Goal: Find specific page/section: Find specific page/section

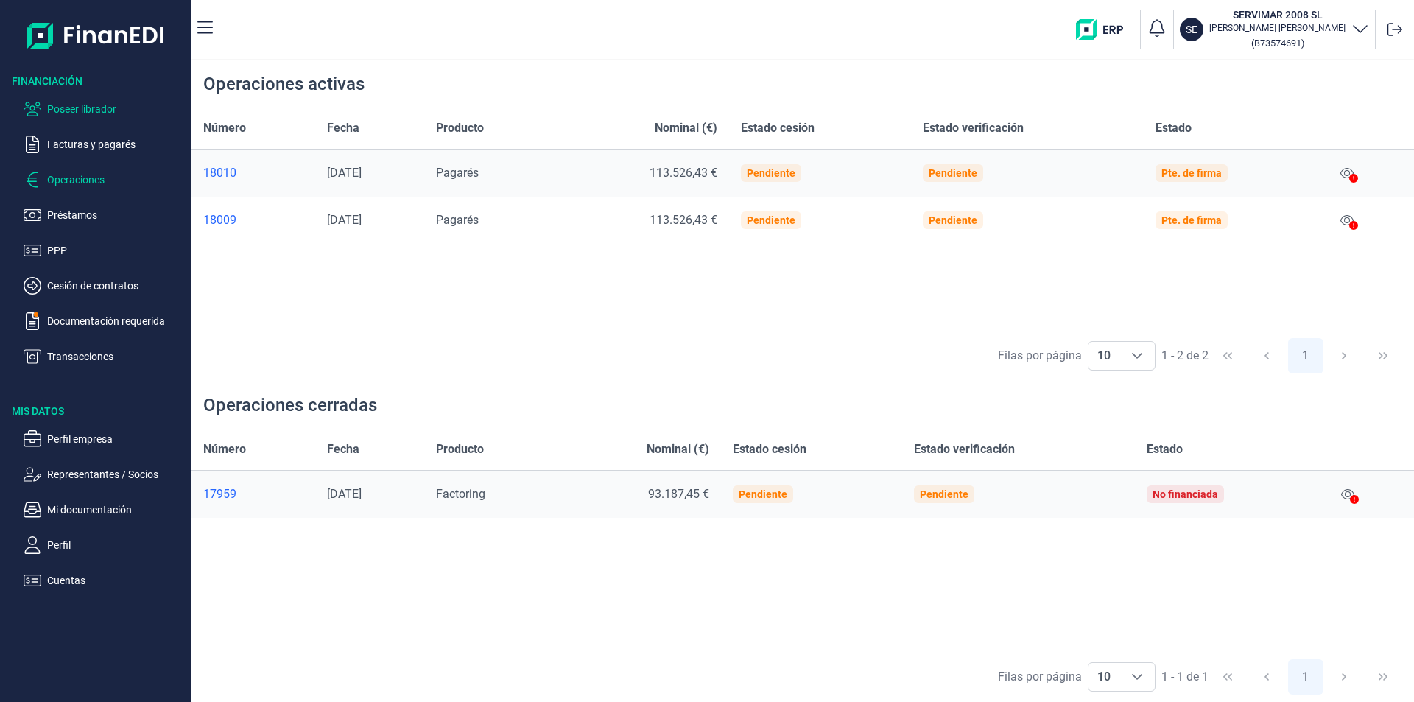
click at [86, 104] on p "Poseer librador" at bounding box center [116, 109] width 138 height 18
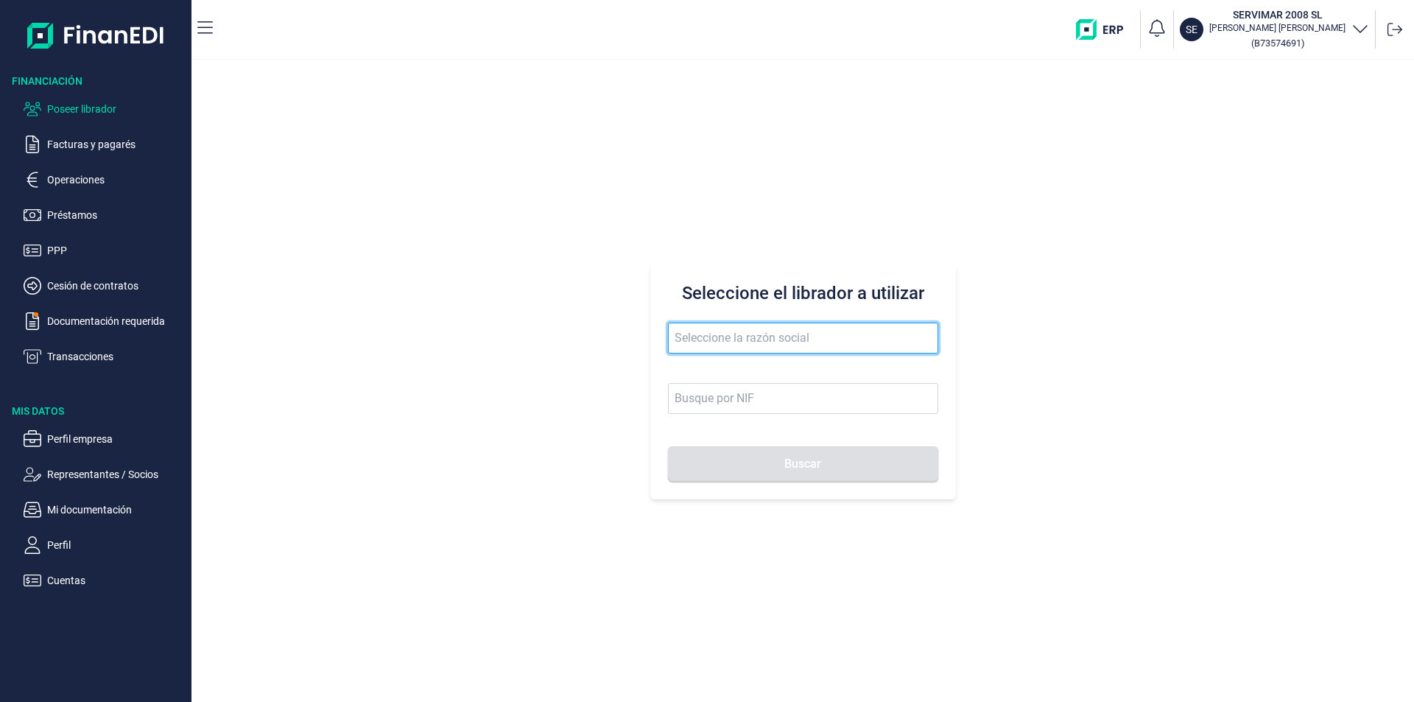
click at [686, 334] on input "text" at bounding box center [803, 338] width 270 height 31
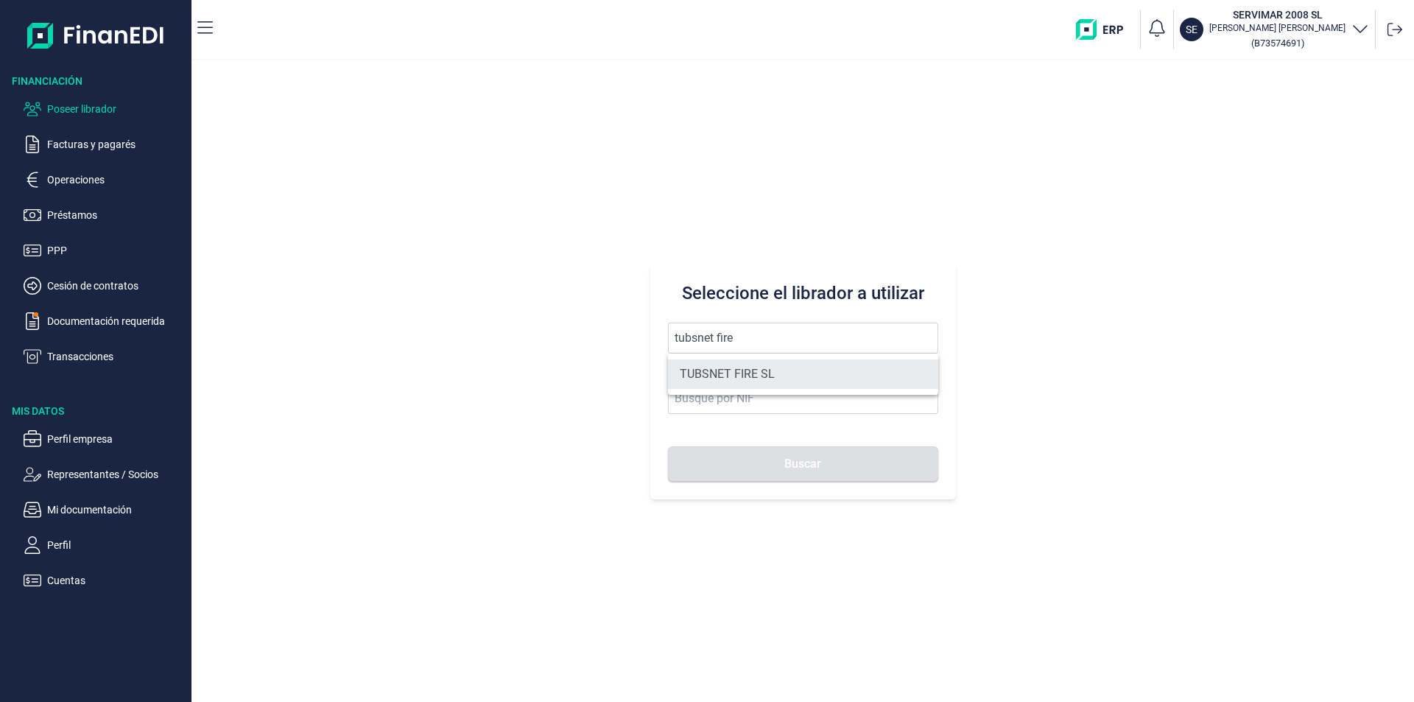
click at [754, 369] on li "TUBSNET FIRE SL" at bounding box center [803, 373] width 270 height 29
type input "TUBSNET FIRE SL"
type input "B67089441"
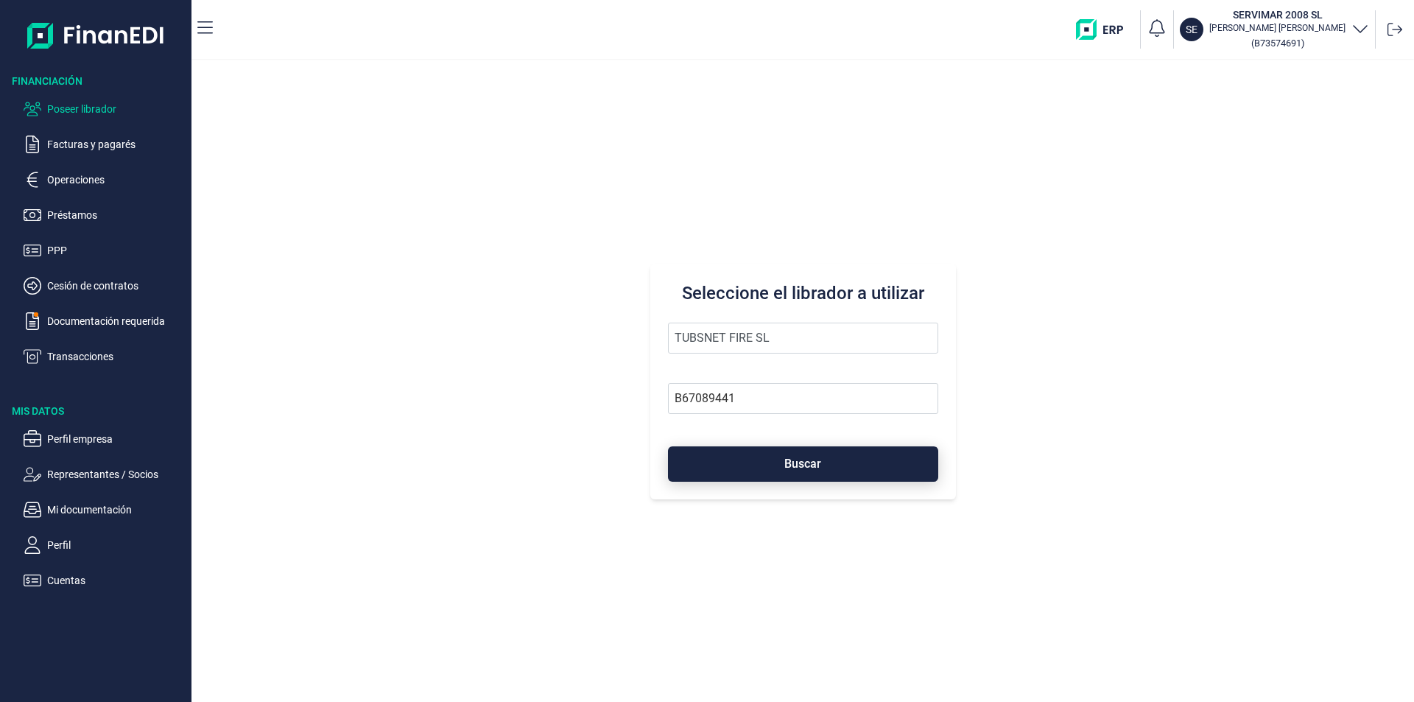
click at [771, 465] on button "Buscar" at bounding box center [803, 463] width 270 height 35
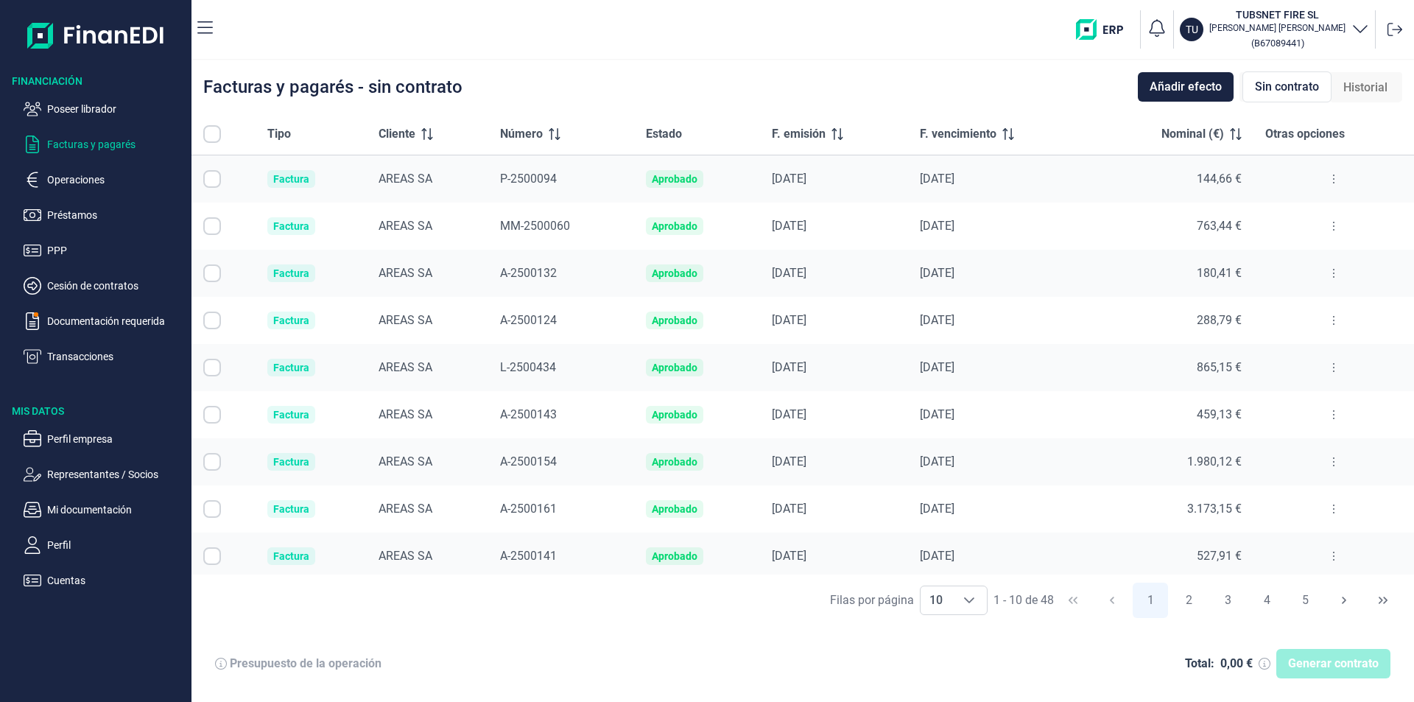
checkbox input "true"
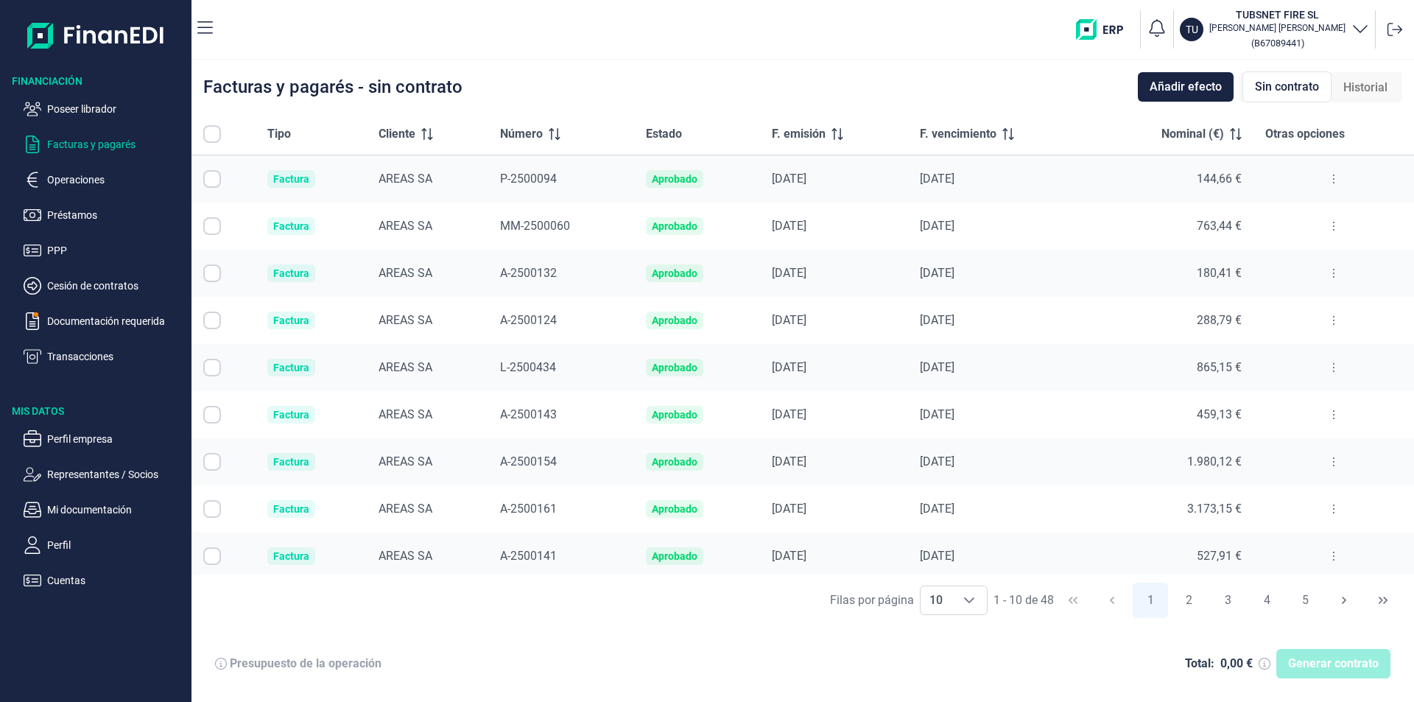
checkbox input "true"
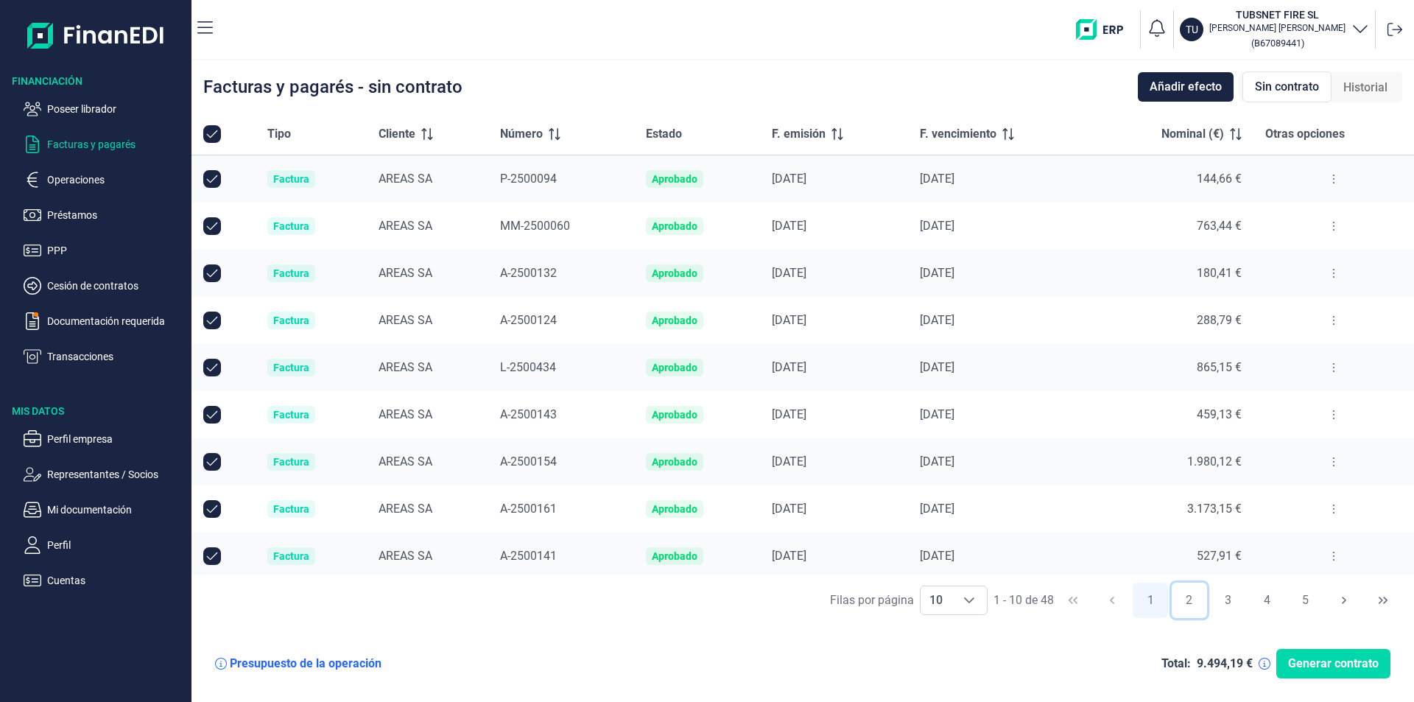
click at [1191, 600] on button "2" at bounding box center [1188, 599] width 35 height 35
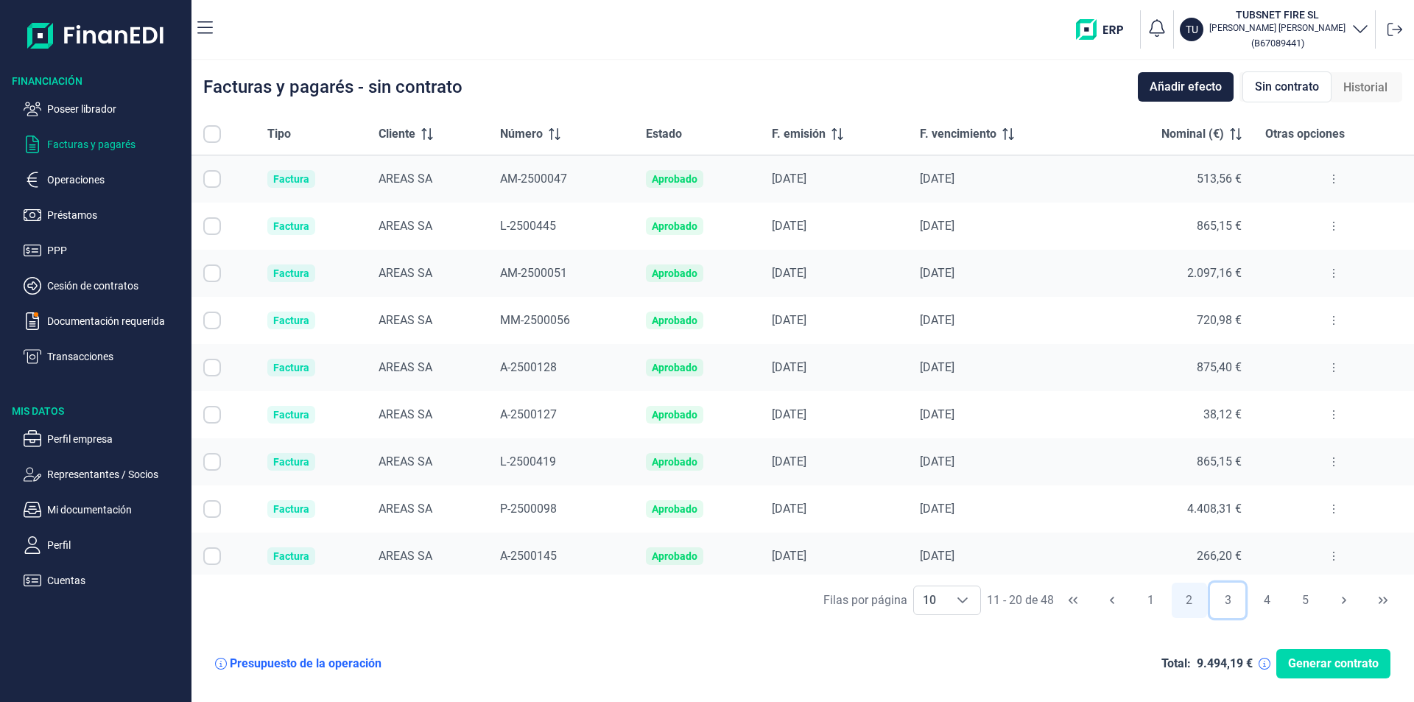
click at [1227, 599] on button "3" at bounding box center [1227, 599] width 35 height 35
click at [1268, 597] on button "4" at bounding box center [1266, 599] width 35 height 35
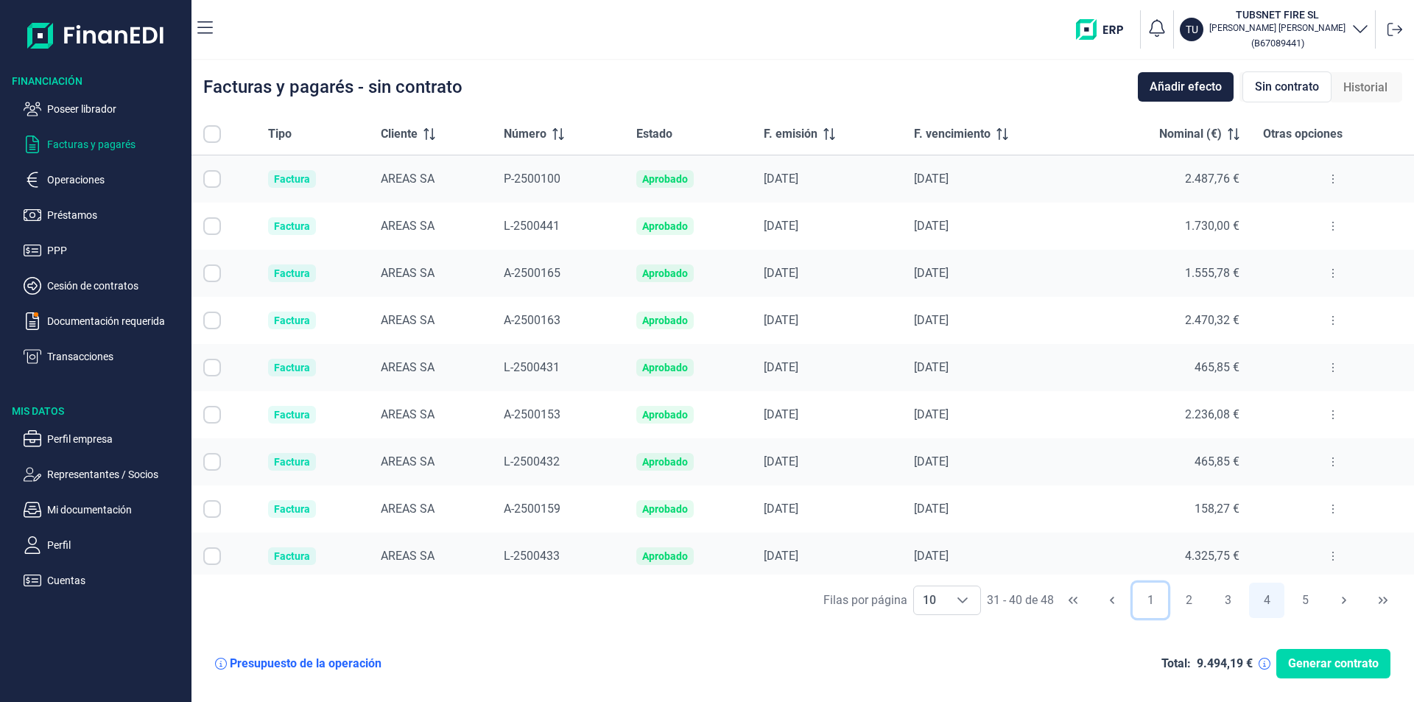
click at [1152, 599] on button "1" at bounding box center [1149, 599] width 35 height 35
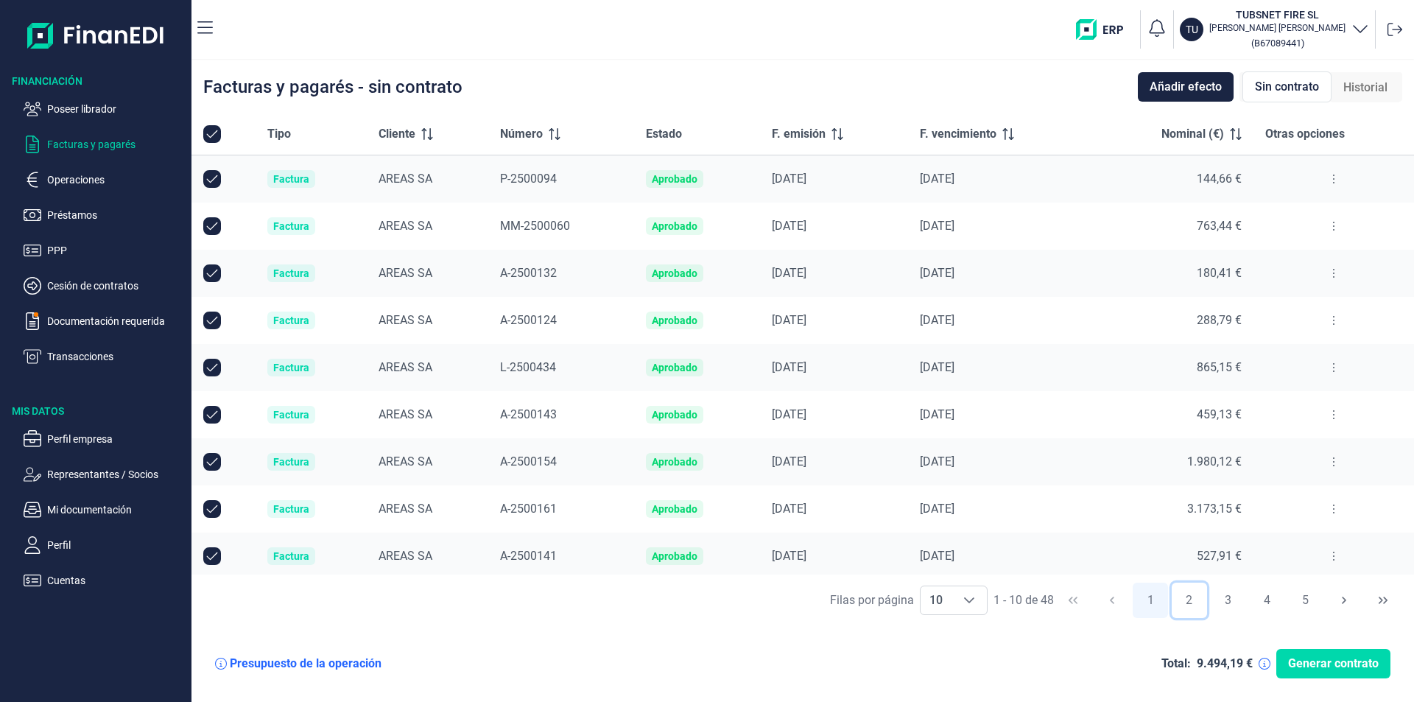
click at [1183, 602] on button "2" at bounding box center [1188, 599] width 35 height 35
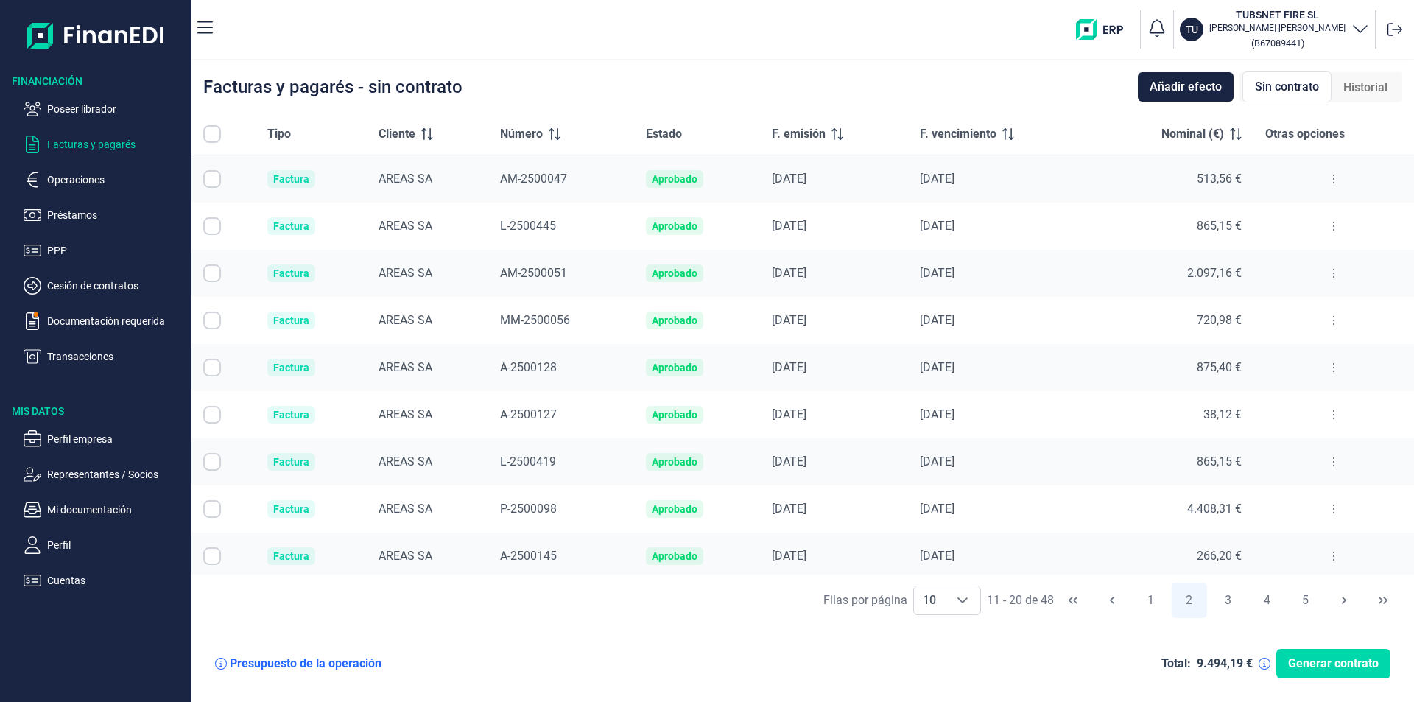
click at [214, 132] on input "All items unselected" at bounding box center [212, 134] width 18 height 18
checkbox input "false"
checkbox input "true"
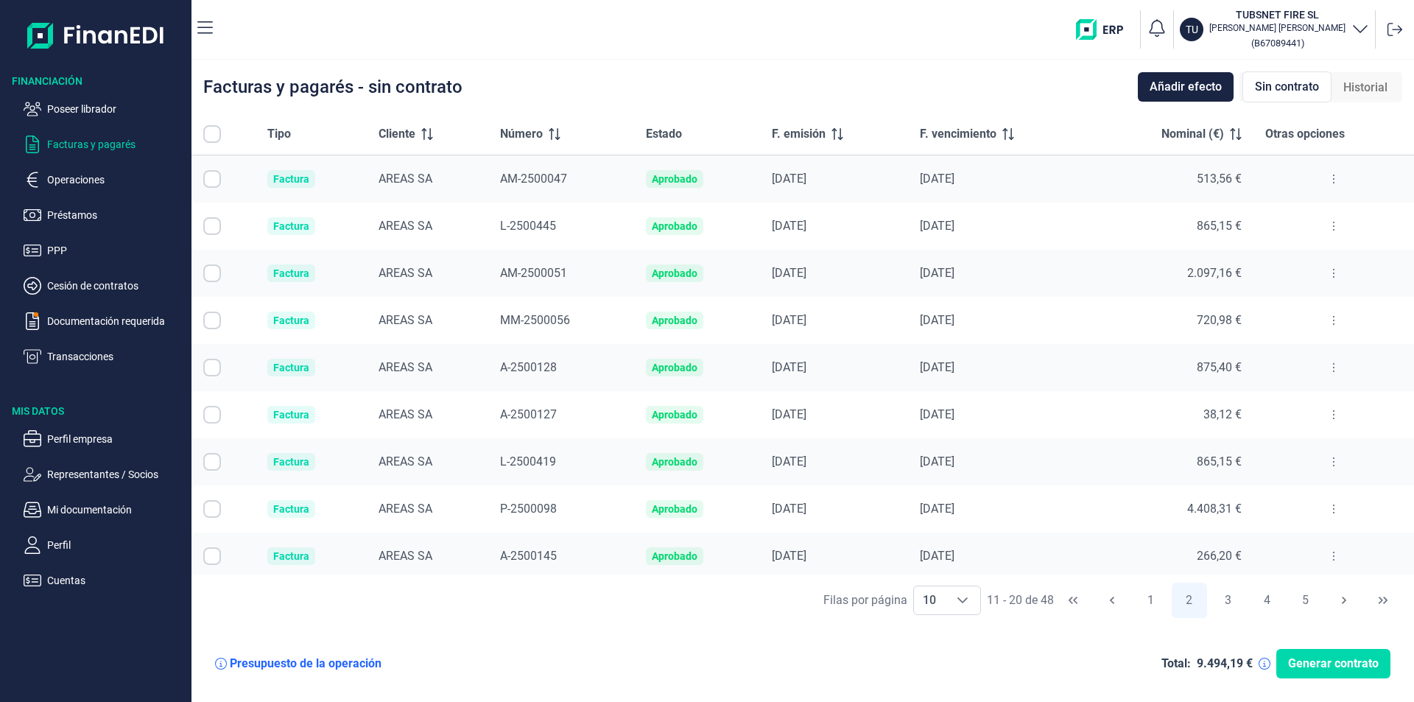
checkbox input "true"
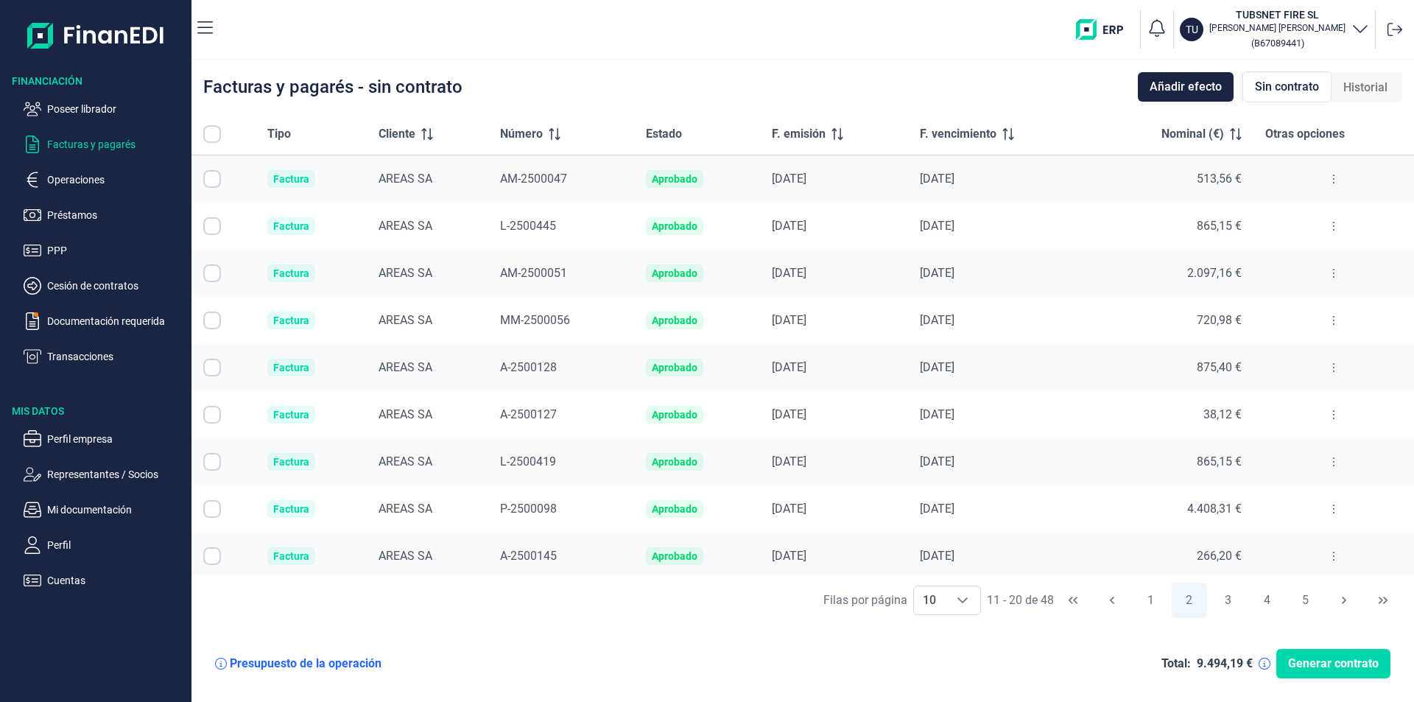
checkbox input "true"
click at [1152, 596] on button "1" at bounding box center [1149, 599] width 35 height 35
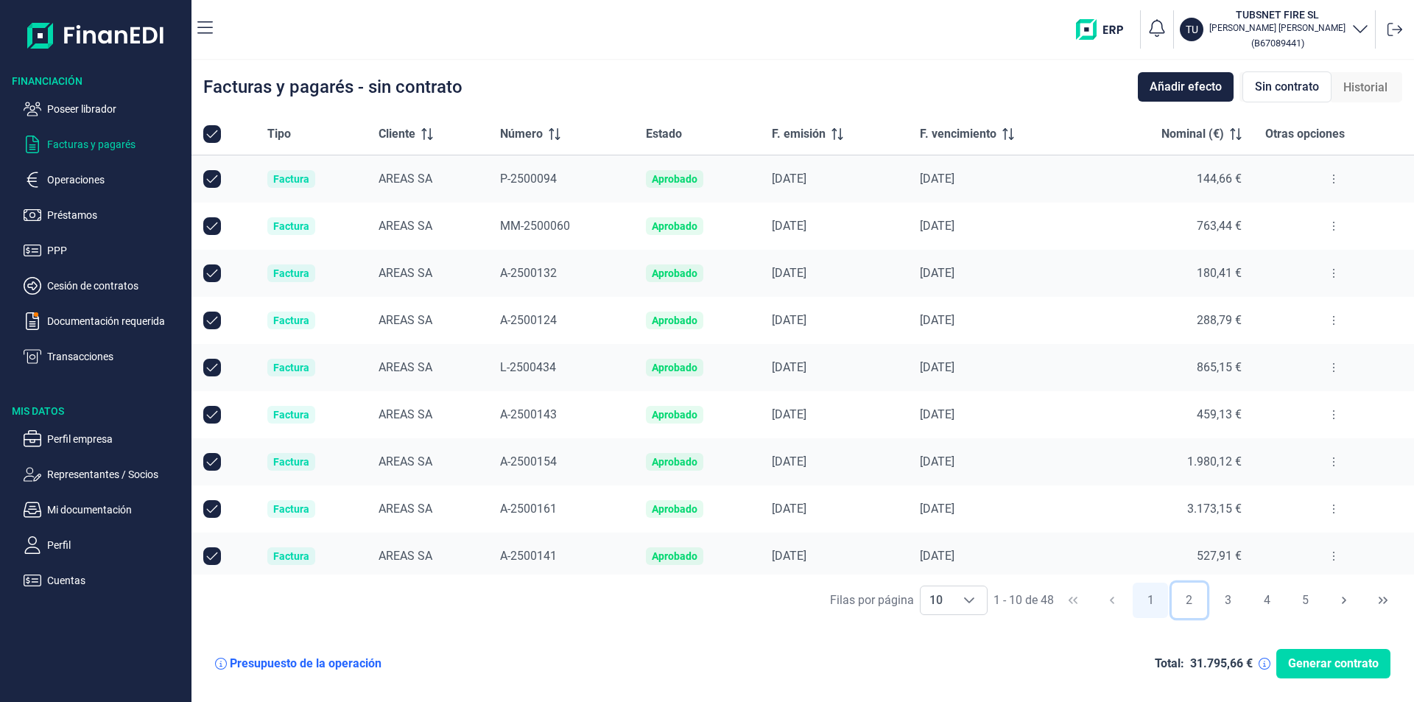
click at [1191, 600] on button "2" at bounding box center [1188, 599] width 35 height 35
click at [1230, 593] on button "3" at bounding box center [1227, 599] width 35 height 35
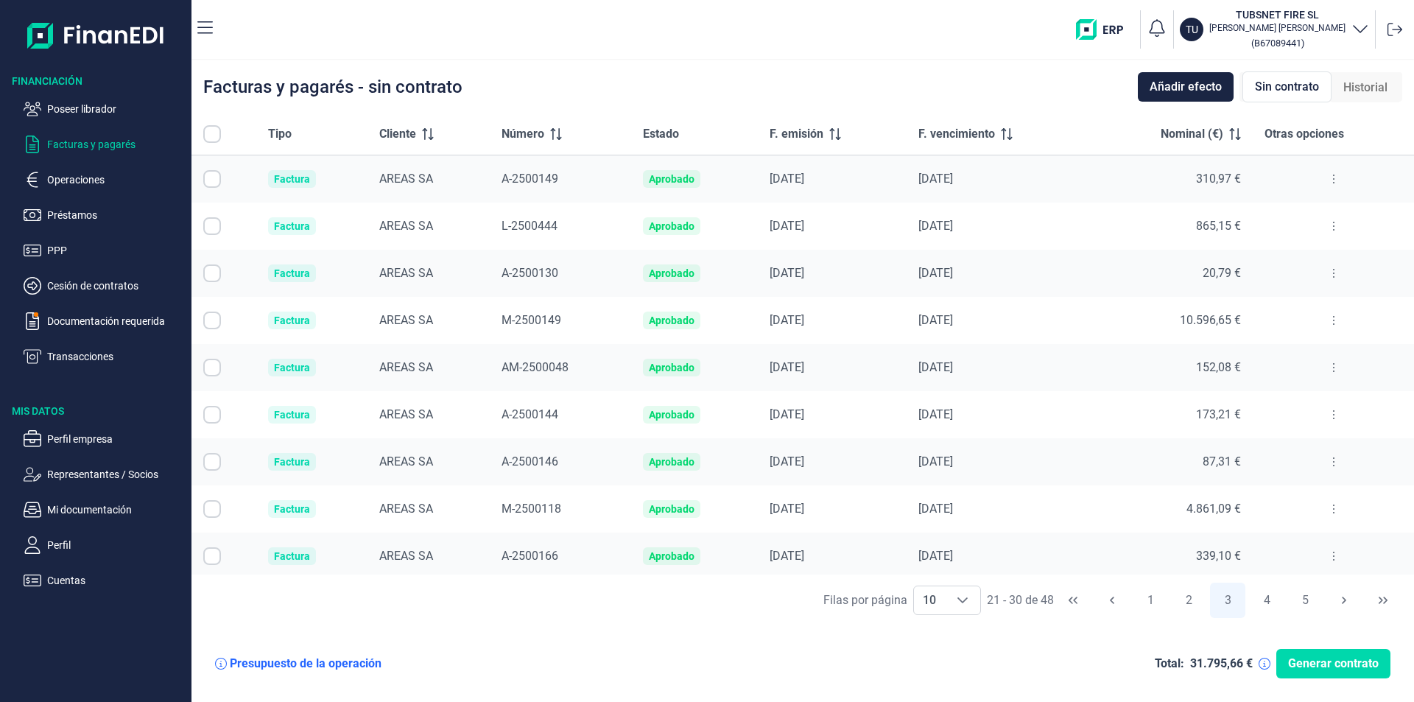
click at [211, 133] on input "All items unselected" at bounding box center [212, 134] width 18 height 18
checkbox input "false"
checkbox input "true"
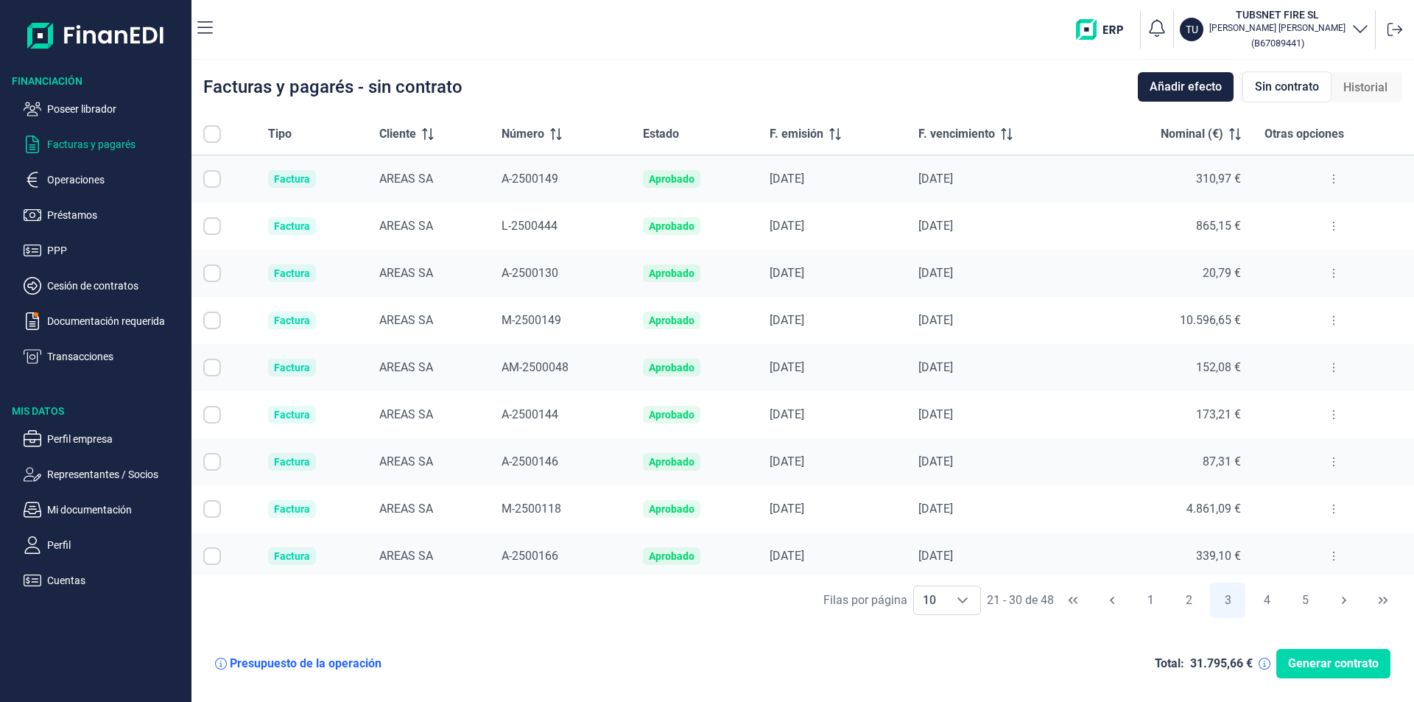
checkbox input "true"
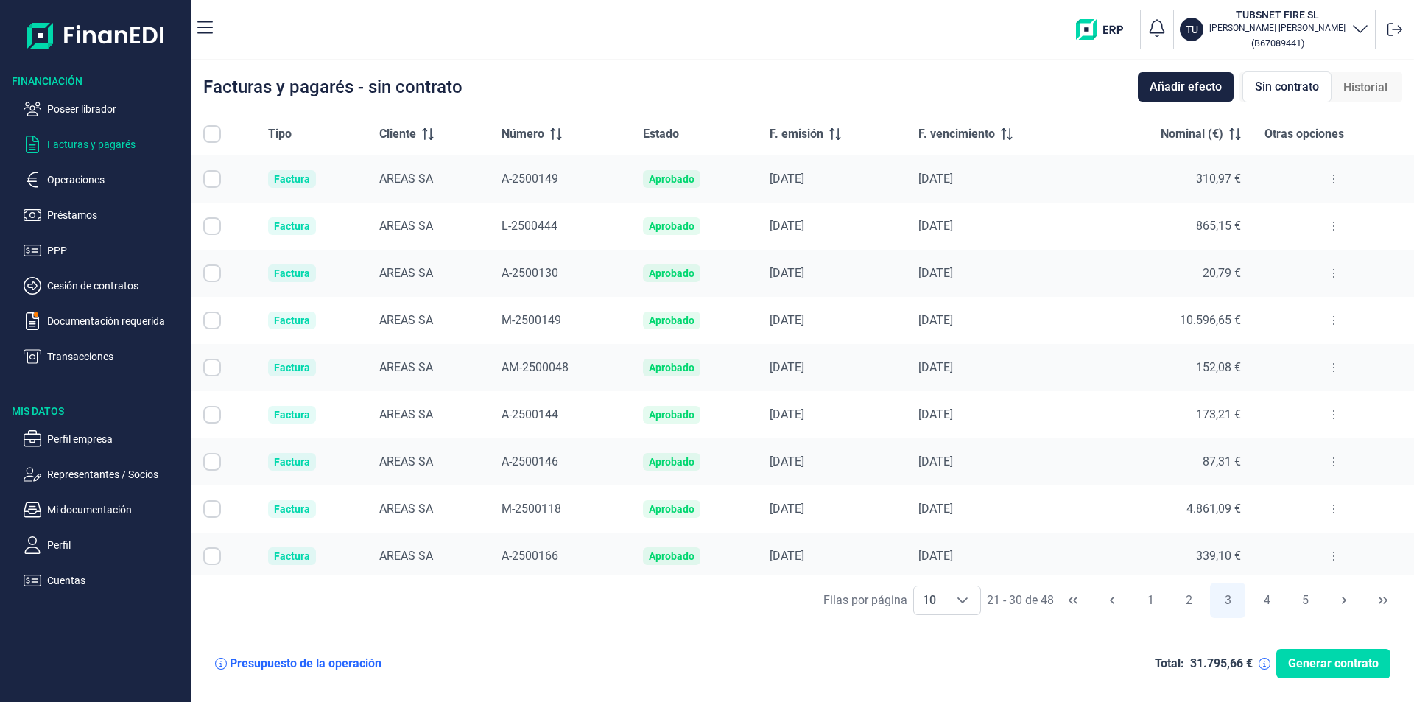
checkbox input "true"
click at [1273, 599] on button "4" at bounding box center [1266, 599] width 35 height 35
click at [211, 131] on input "All items unselected" at bounding box center [212, 134] width 18 height 18
checkbox input "false"
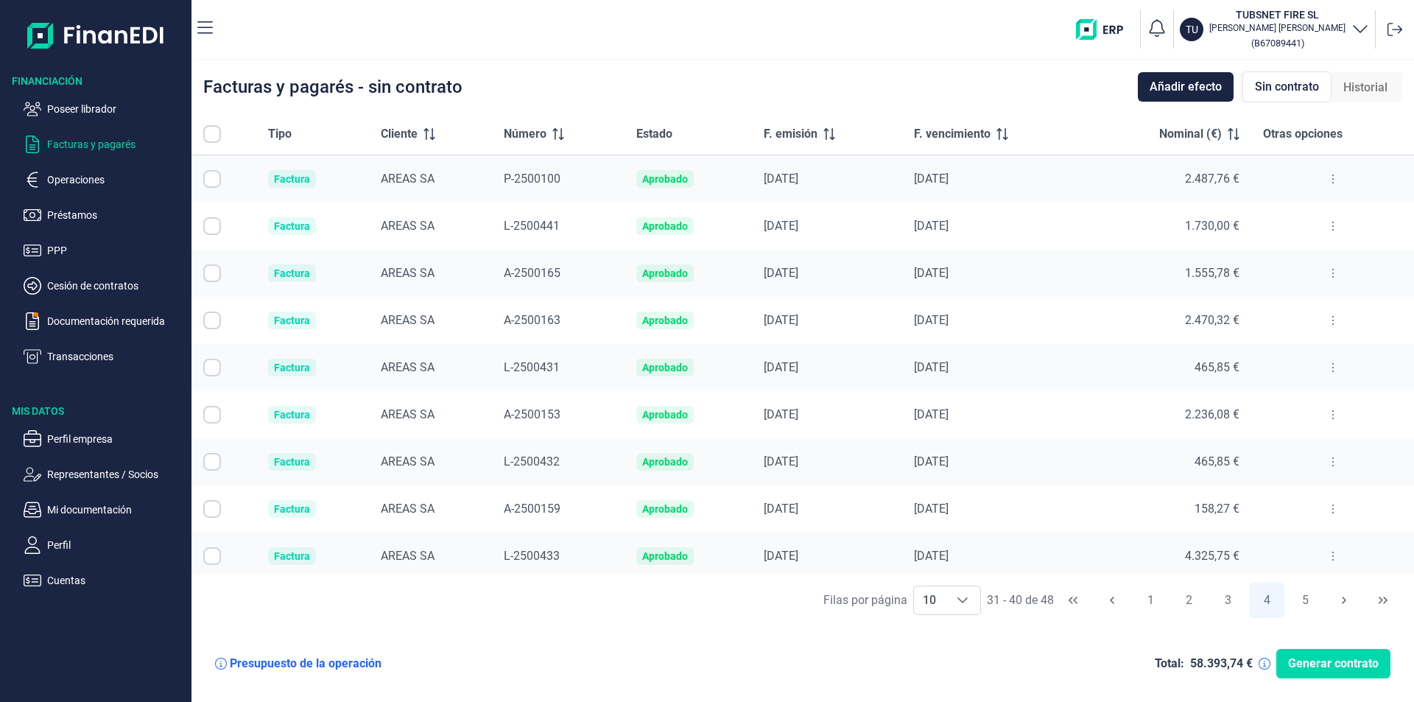
checkbox input "true"
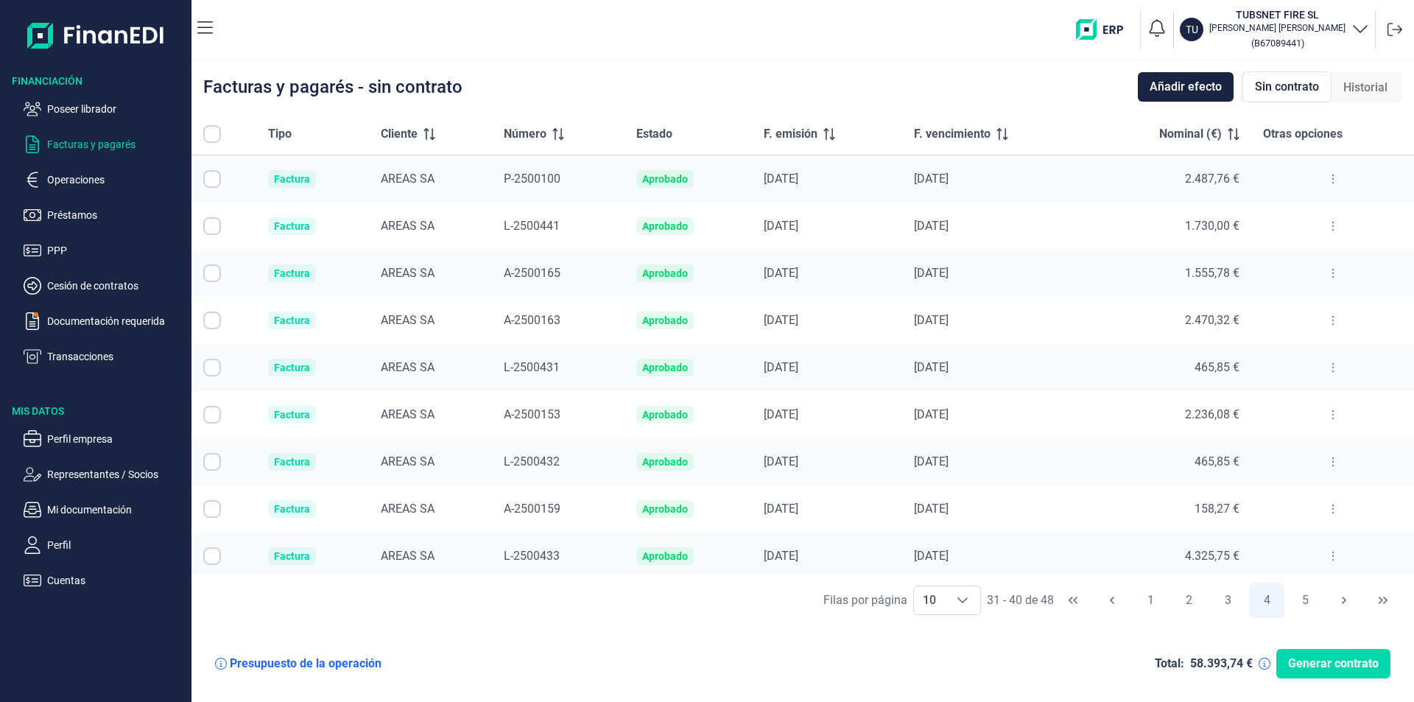
checkbox input "true"
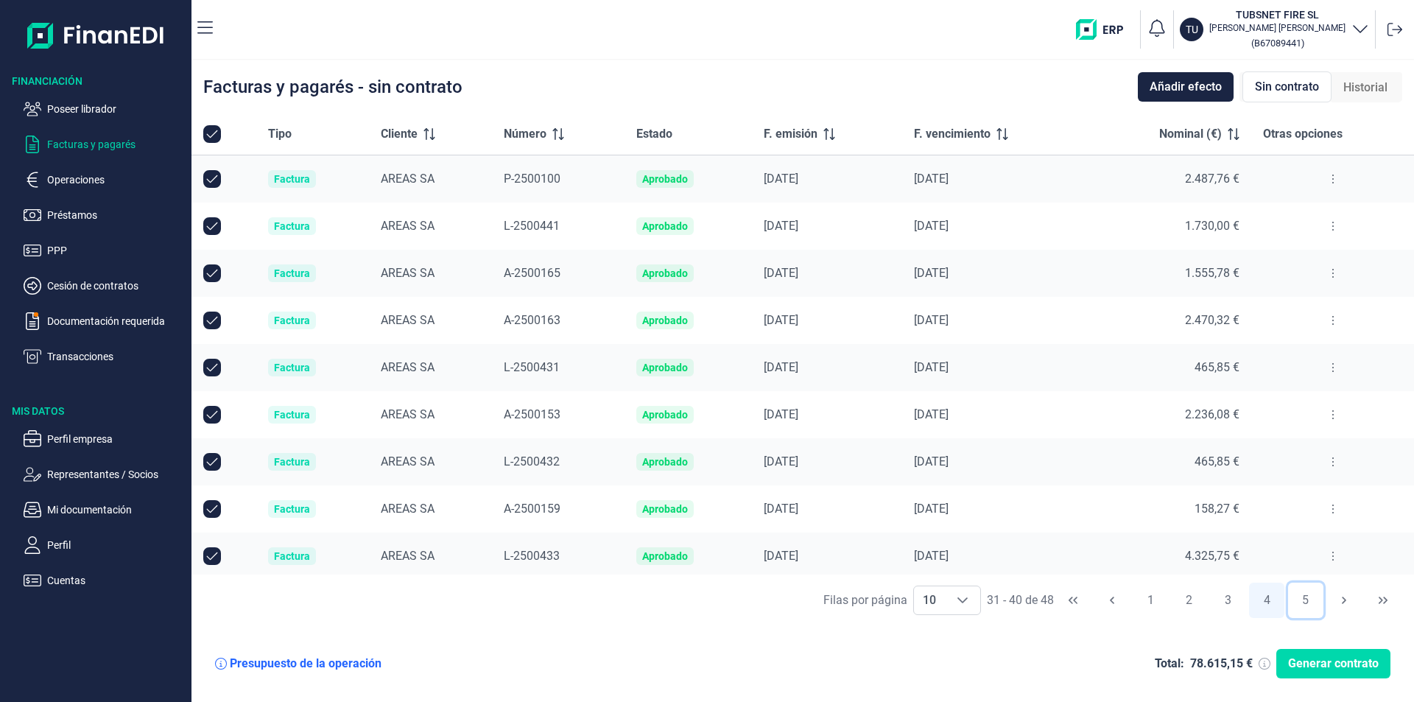
click at [1308, 597] on button "5" at bounding box center [1305, 599] width 35 height 35
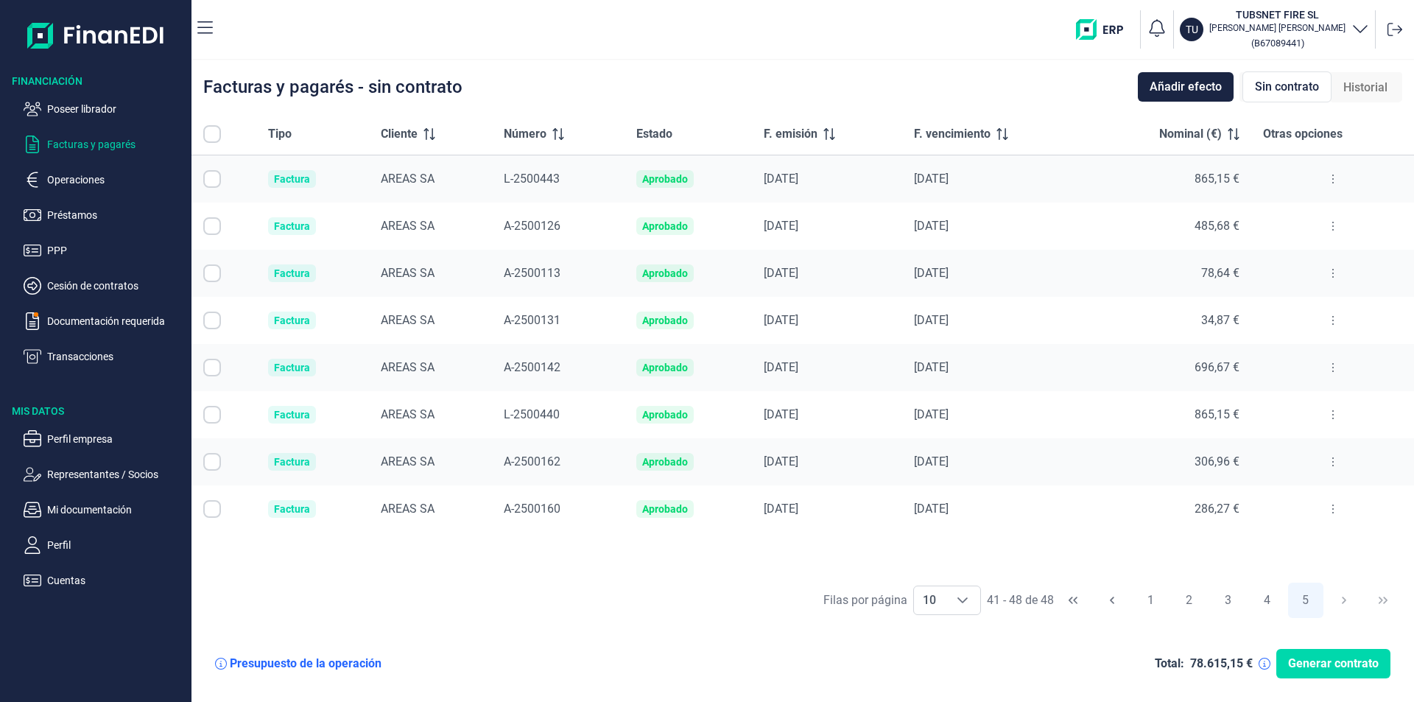
click at [211, 134] on input "All items unselected" at bounding box center [212, 134] width 18 height 18
checkbox input "false"
checkbox input "true"
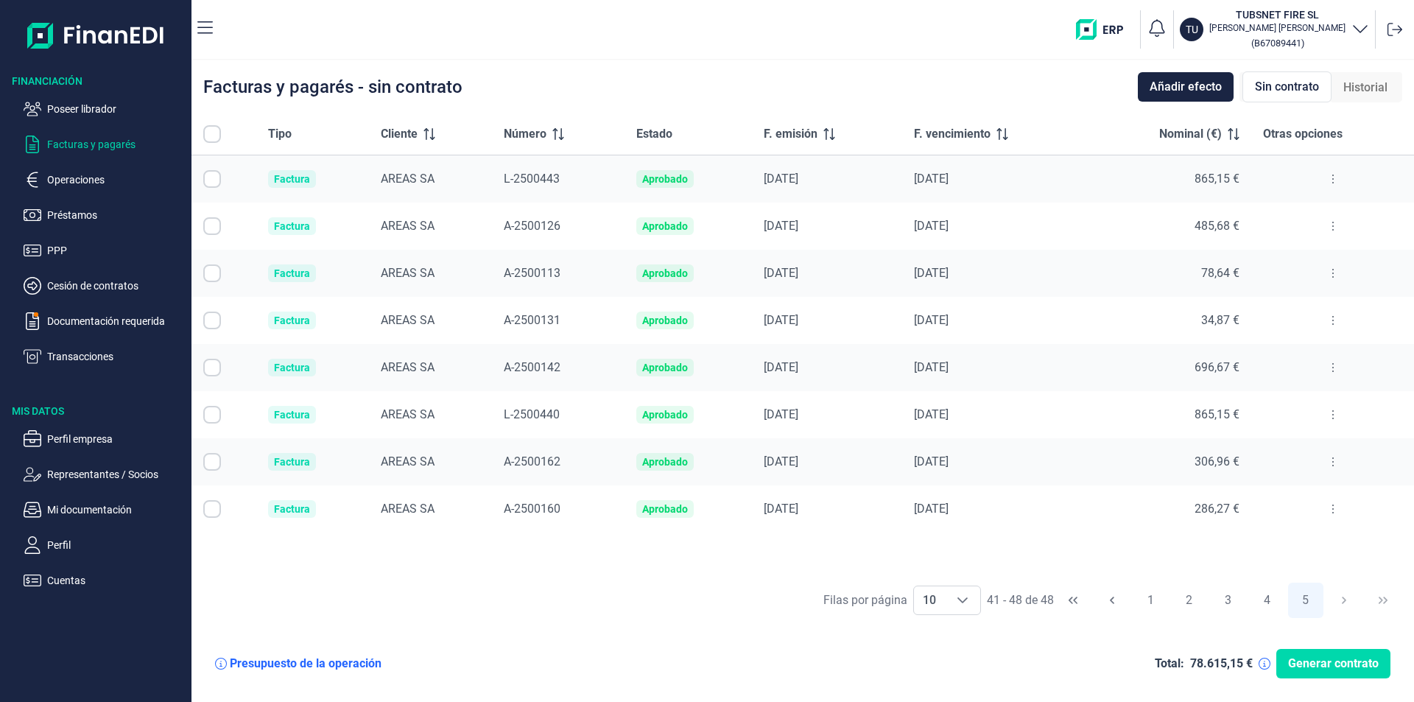
checkbox input "true"
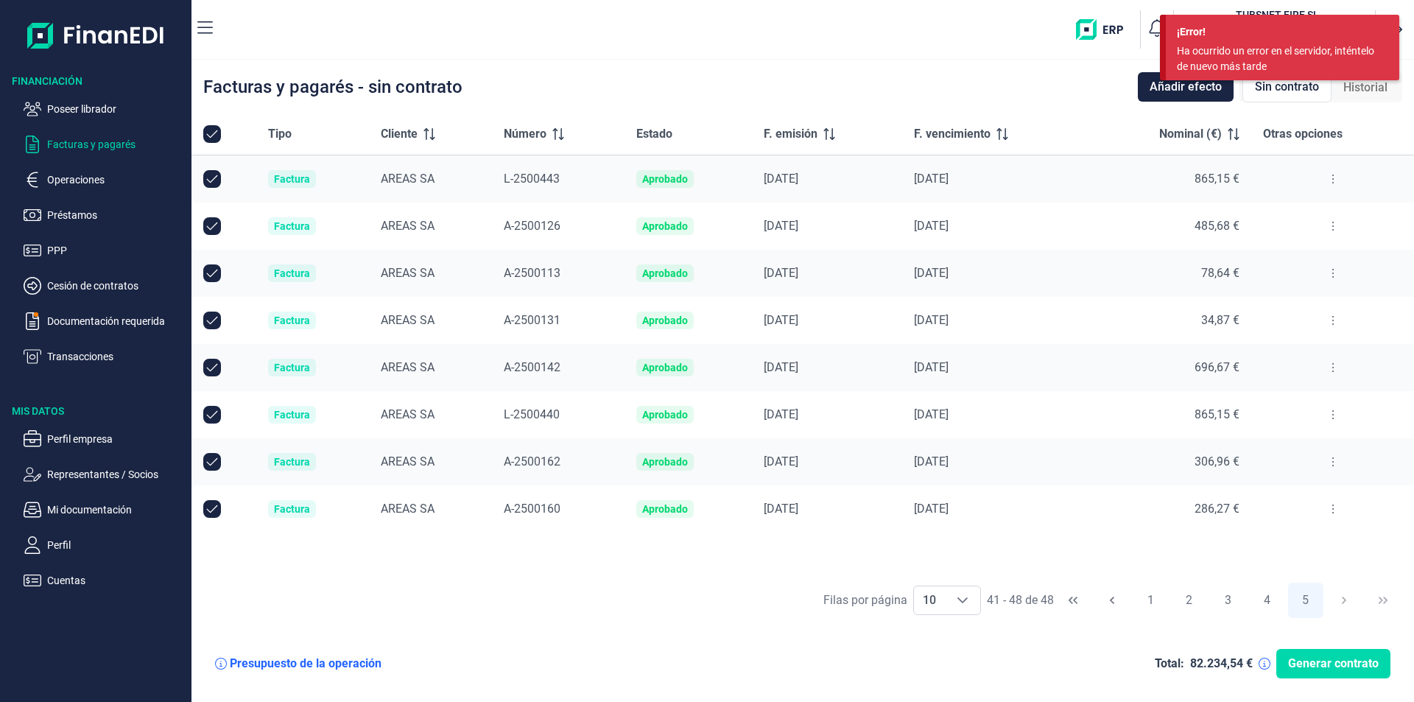
click at [1031, 621] on div "[PERSON_NAME] por página 10 10 10 41 - 48 de 48 1 2 3 4 5" at bounding box center [802, 599] width 1222 height 51
click at [208, 129] on input "All items selected" at bounding box center [212, 134] width 18 height 18
checkbox input "true"
checkbox input "false"
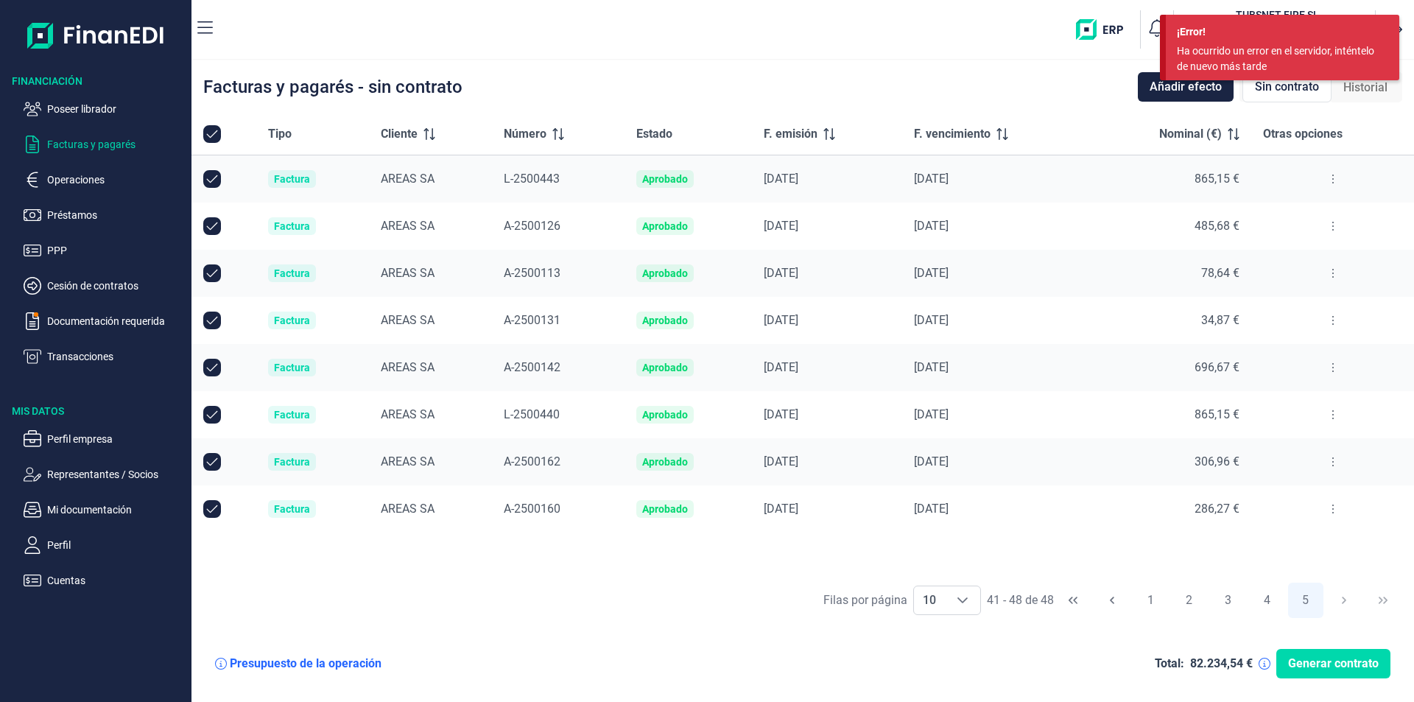
checkbox input "false"
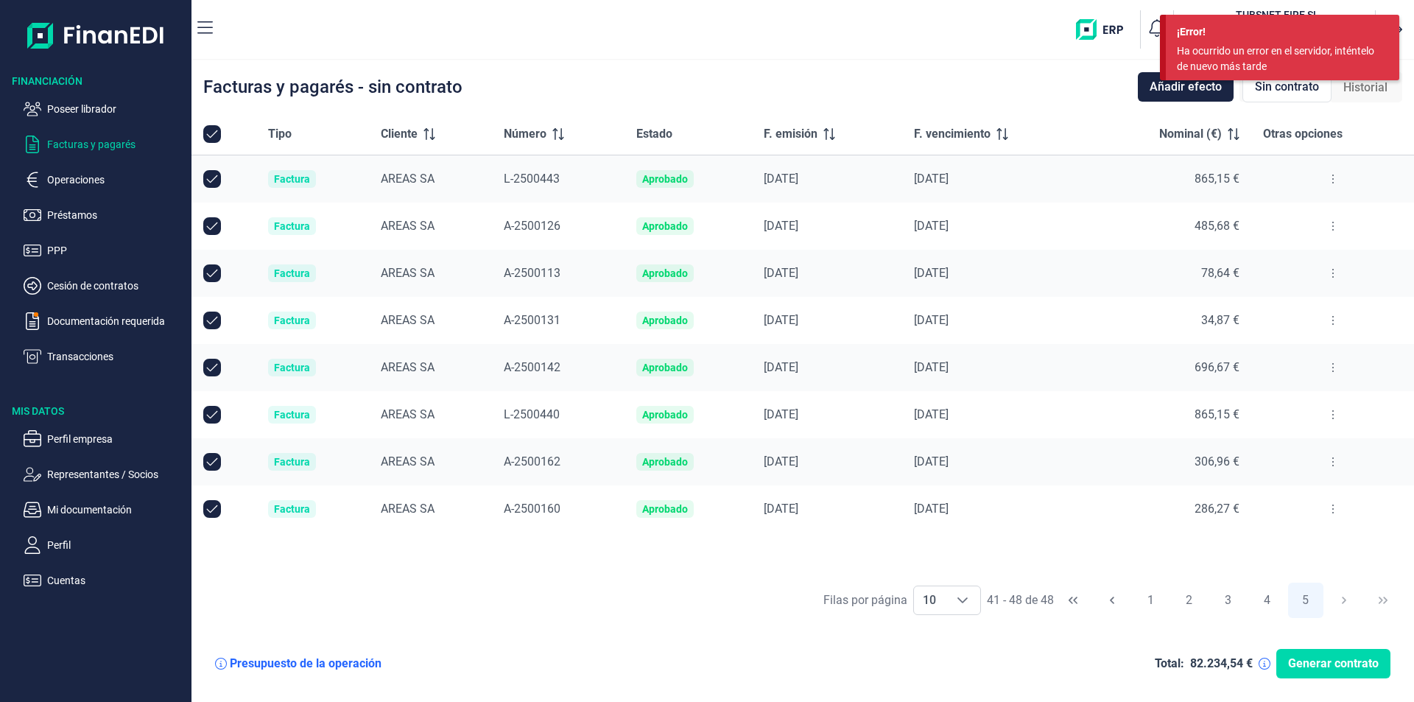
checkbox input "false"
click at [1155, 597] on button "1" at bounding box center [1149, 599] width 35 height 35
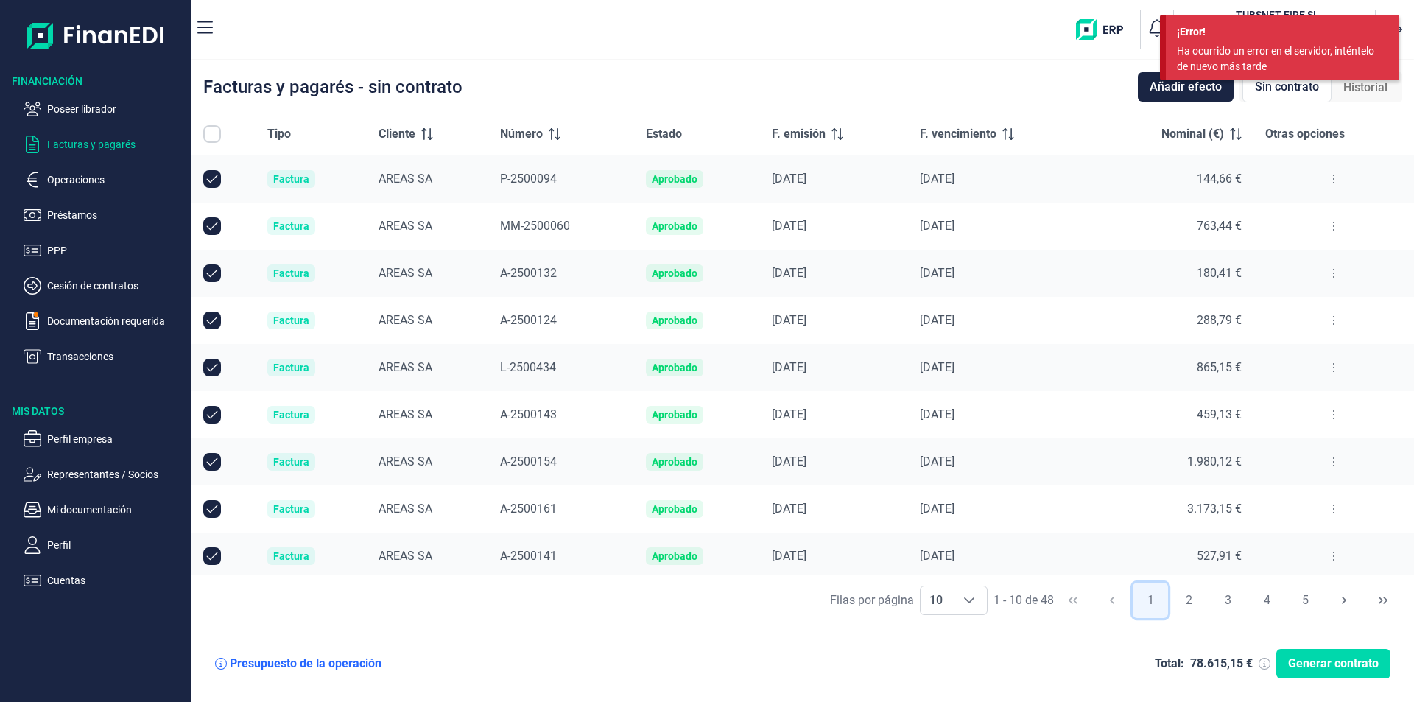
checkbox input "true"
click at [68, 181] on p "Operaciones" at bounding box center [116, 180] width 138 height 18
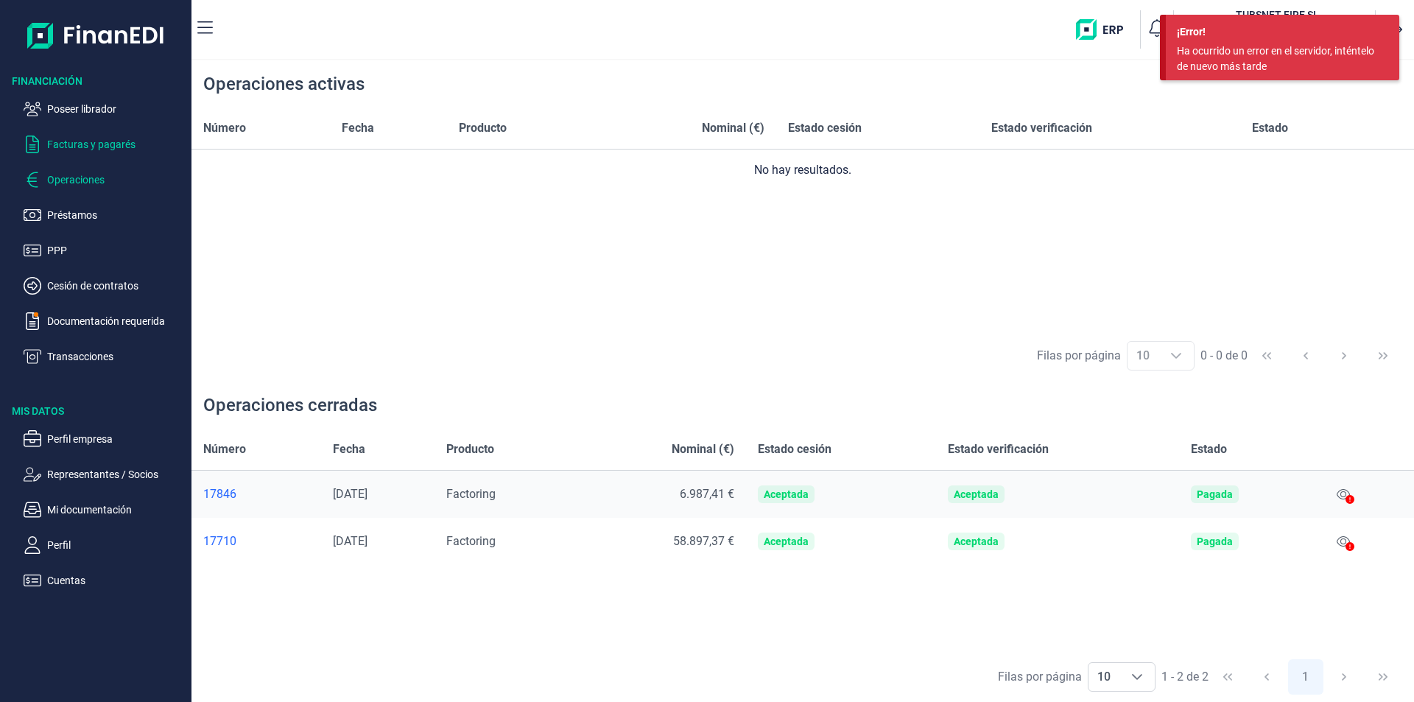
click at [81, 141] on p "Facturas y pagarés" at bounding box center [116, 144] width 138 height 18
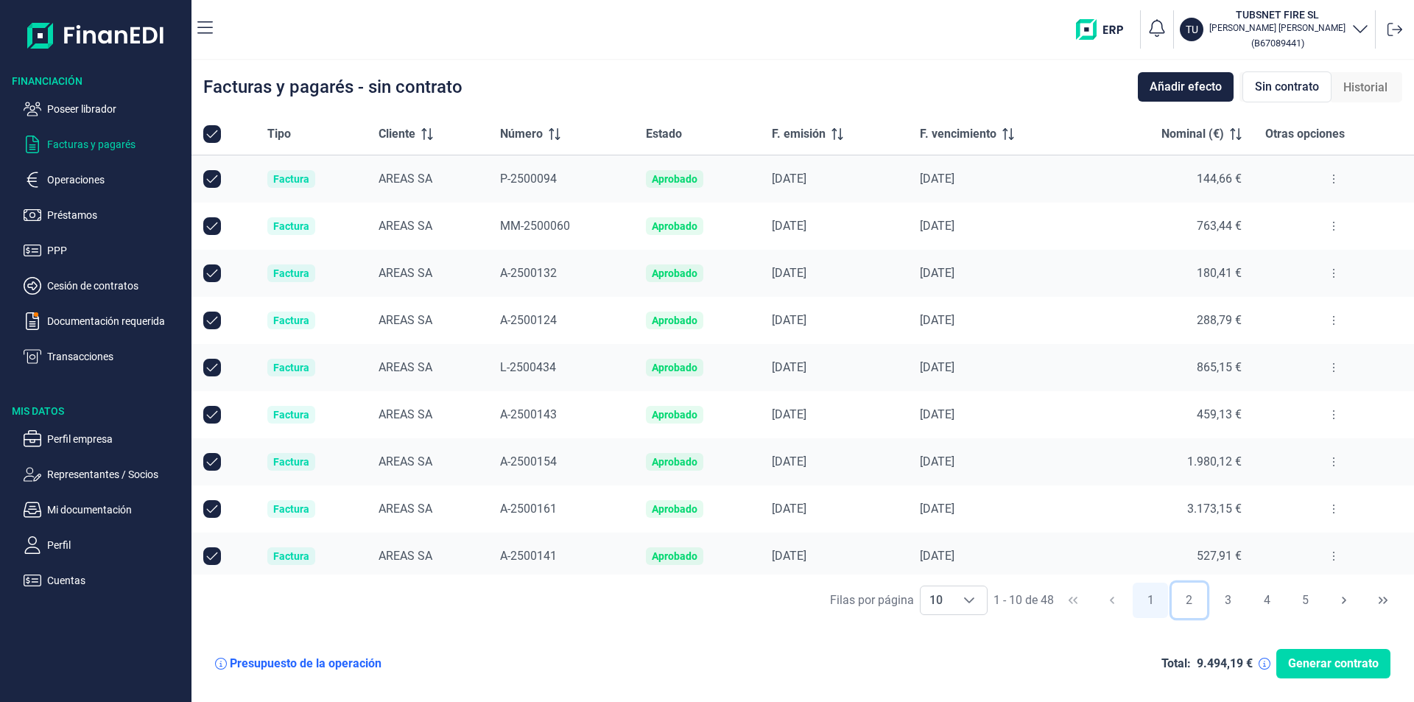
click at [1187, 599] on button "2" at bounding box center [1188, 599] width 35 height 35
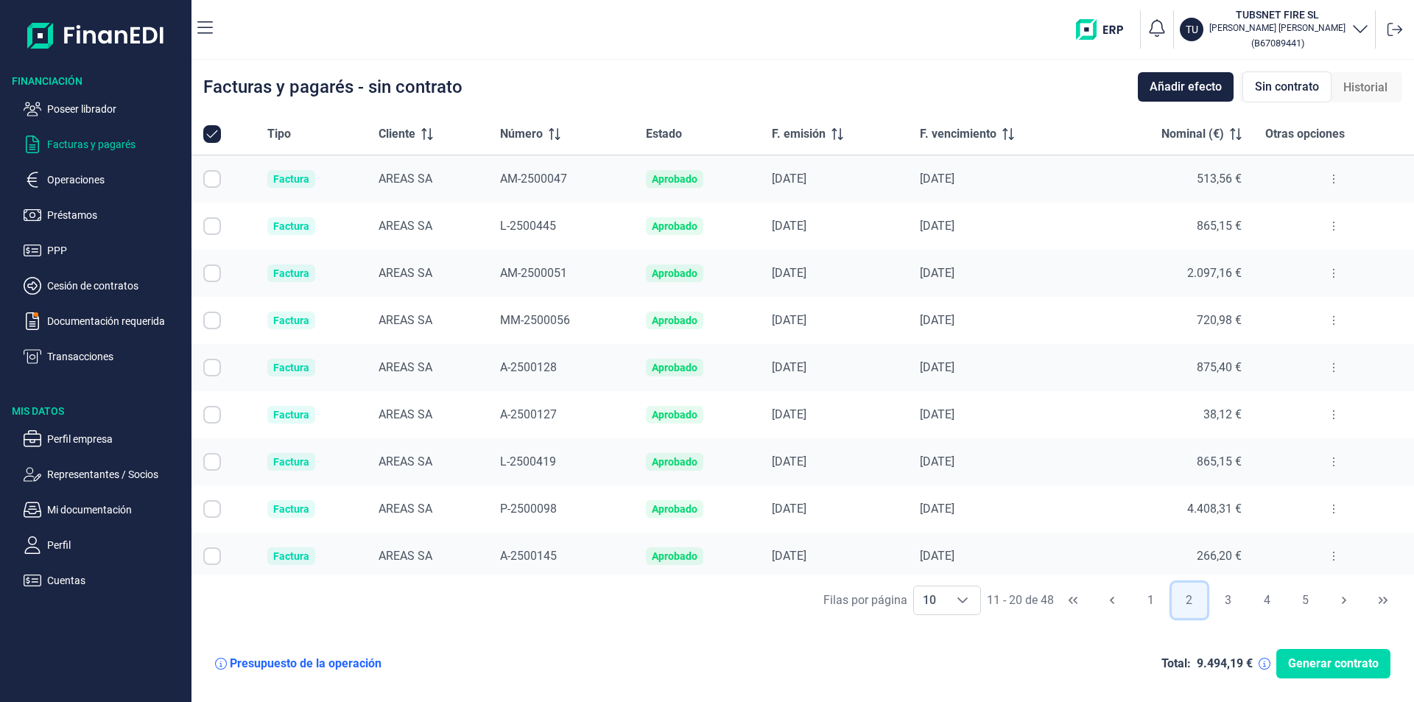
checkbox input "false"
click at [76, 180] on p "Operaciones" at bounding box center [116, 180] width 138 height 18
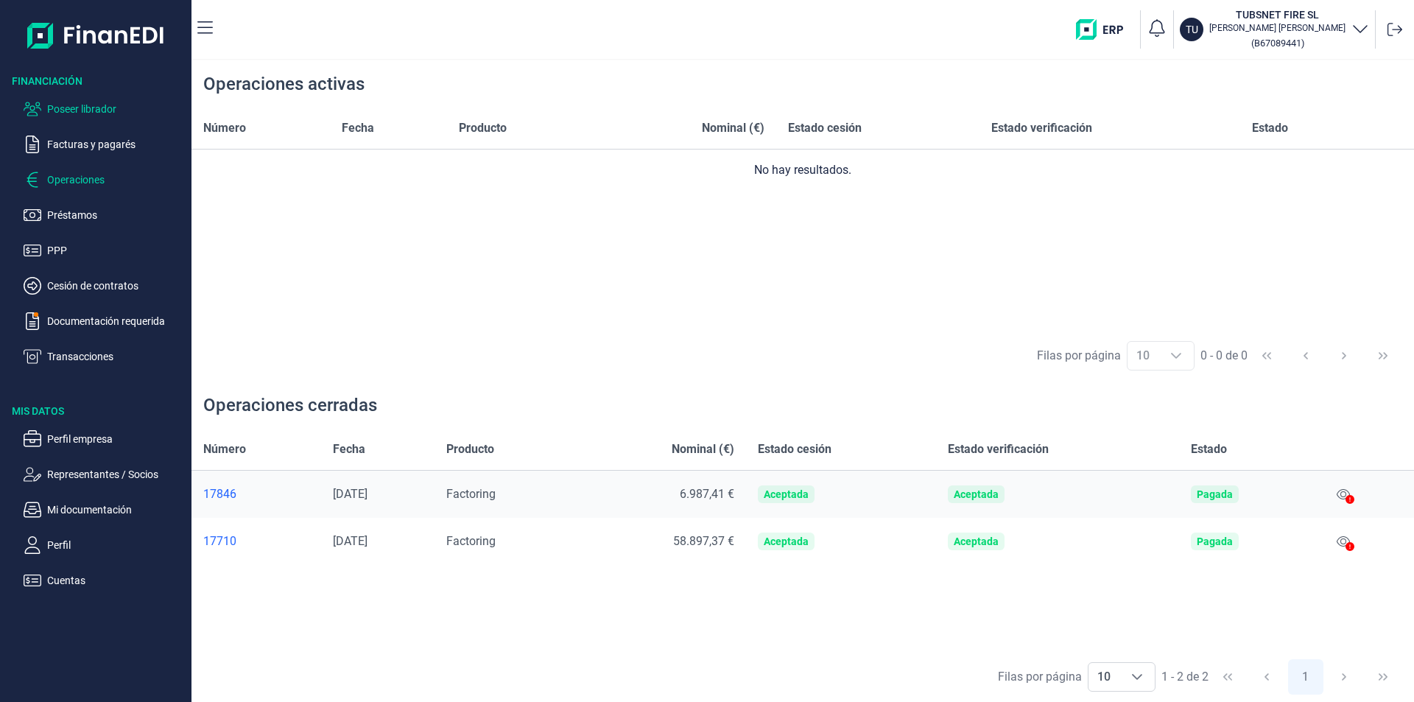
click at [95, 110] on p "Poseer librador" at bounding box center [116, 109] width 138 height 18
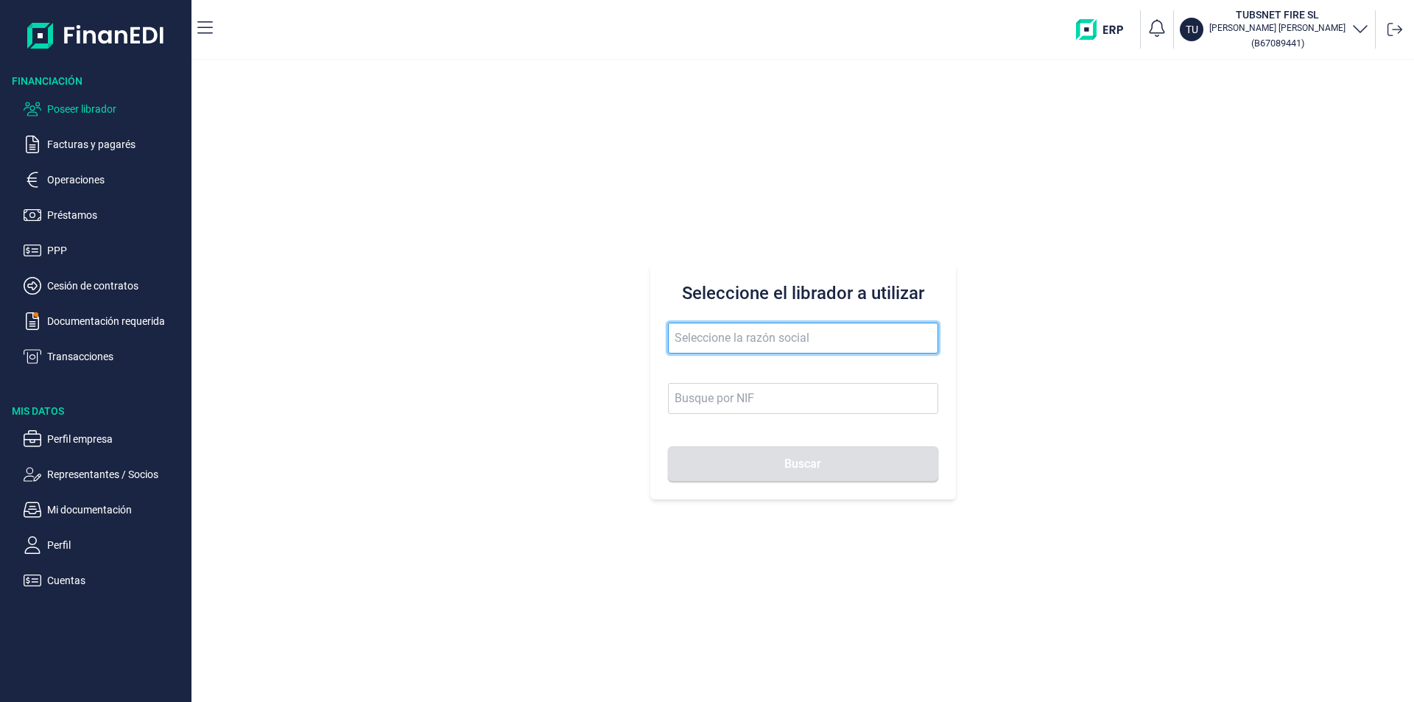
click at [676, 336] on input "text" at bounding box center [803, 338] width 270 height 31
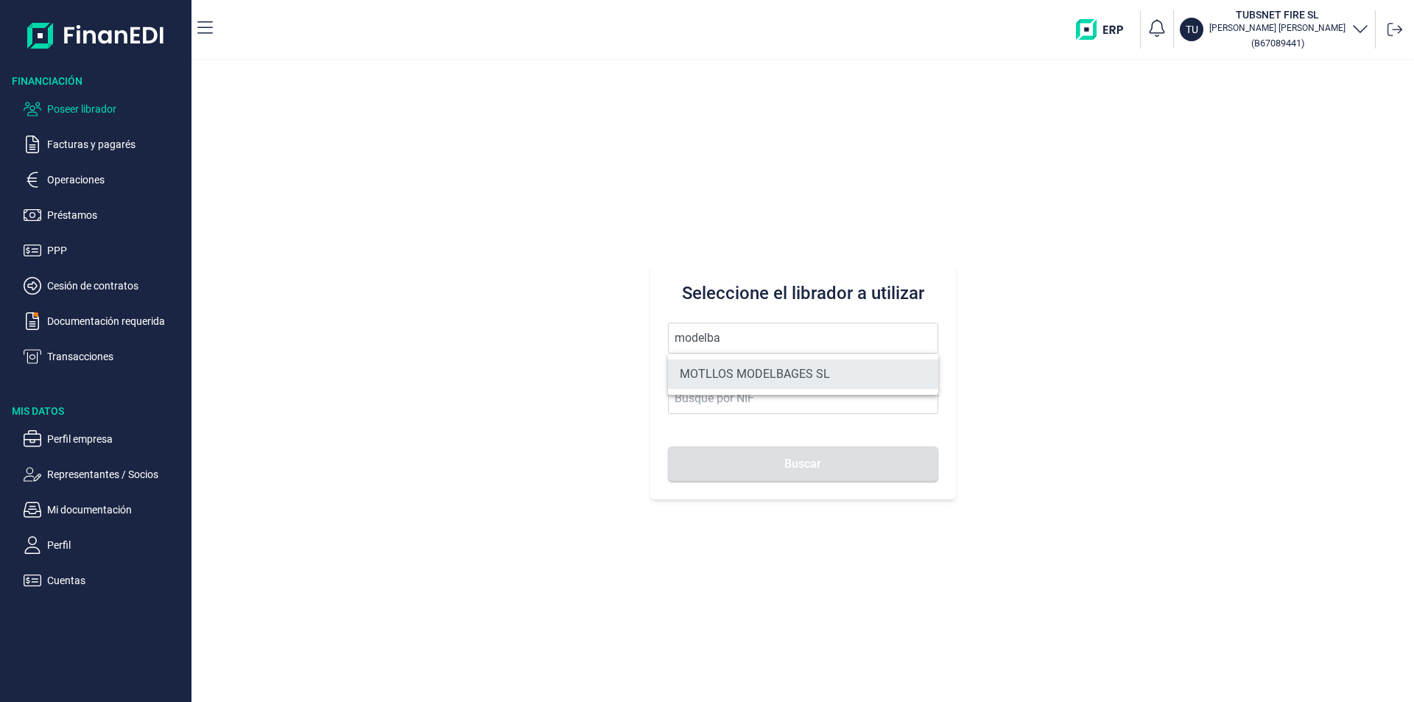
click at [777, 374] on li "MOTLLOS MODELBAGES SL" at bounding box center [803, 373] width 270 height 29
type input "MOTLLOS MODELBAGES SL"
type input "B66420894"
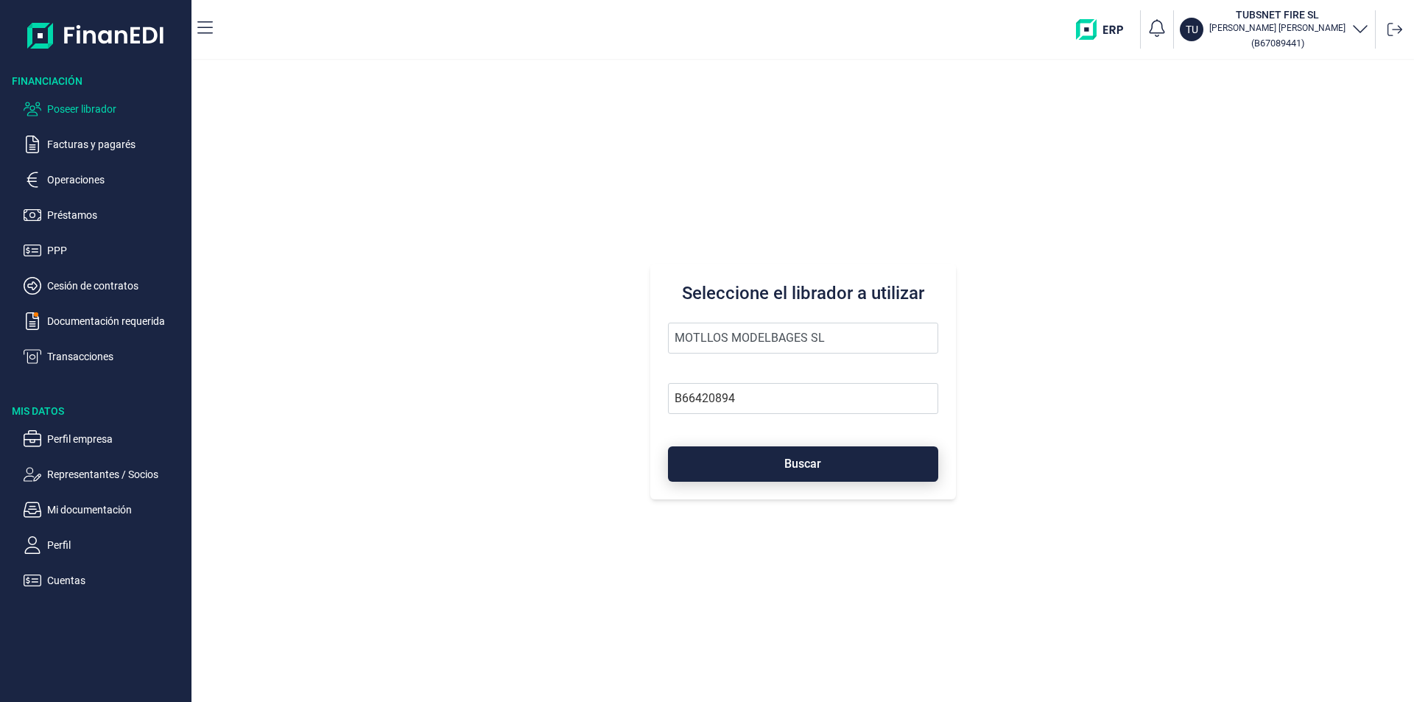
click at [771, 459] on button "Buscar" at bounding box center [803, 463] width 270 height 35
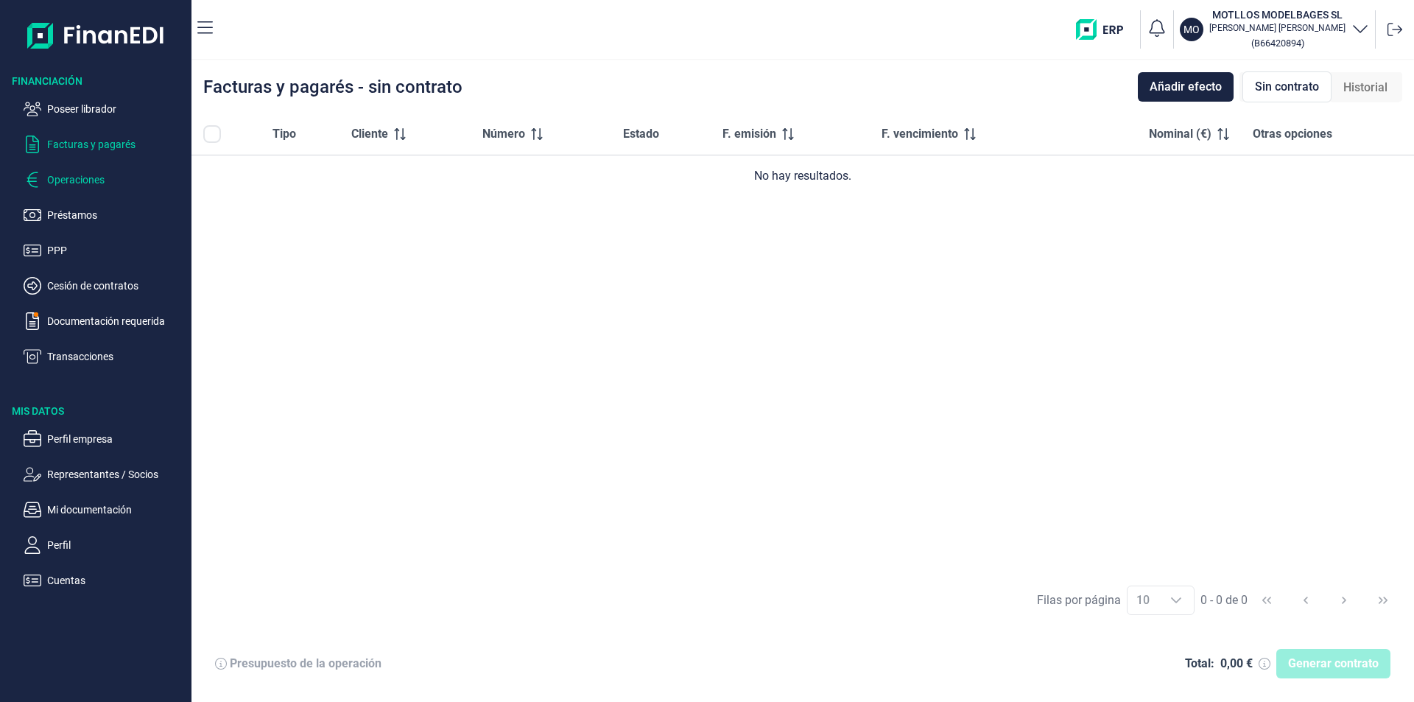
click at [92, 178] on p "Operaciones" at bounding box center [116, 180] width 138 height 18
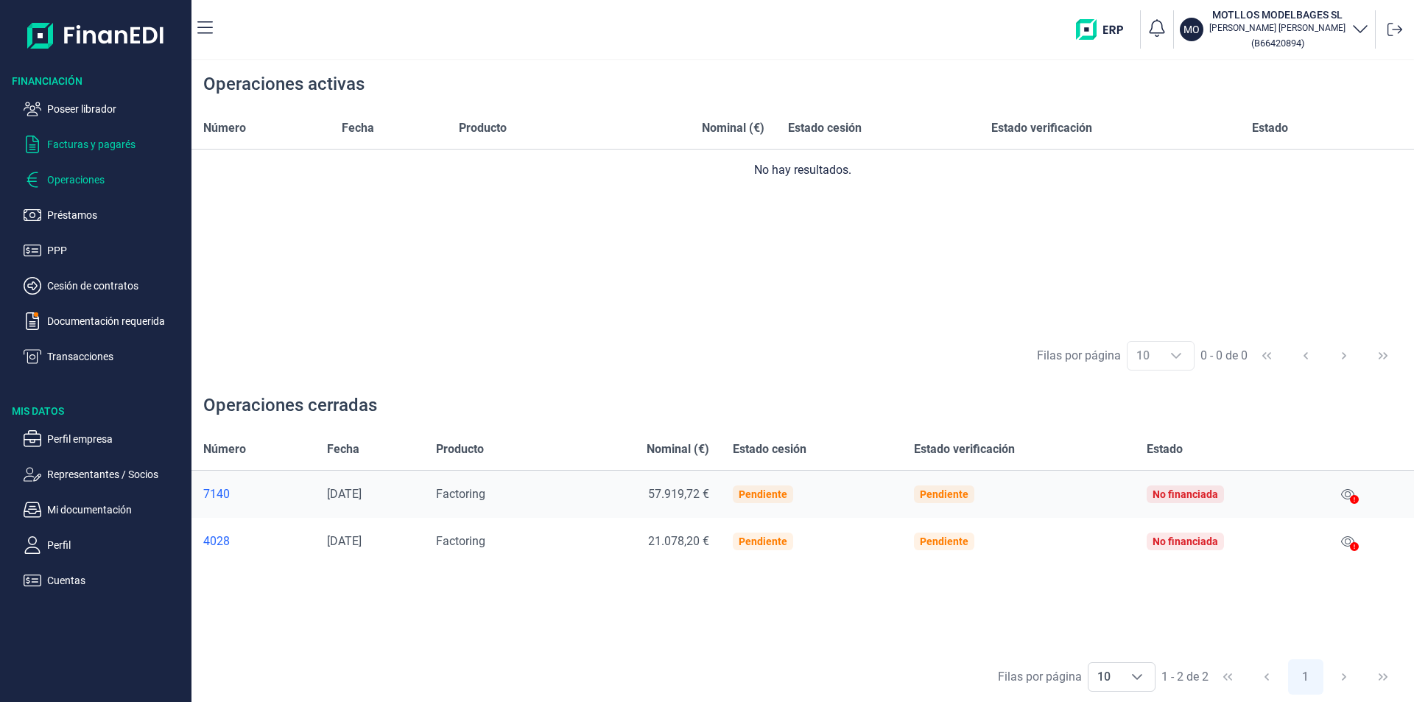
click at [116, 143] on p "Facturas y pagarés" at bounding box center [116, 144] width 138 height 18
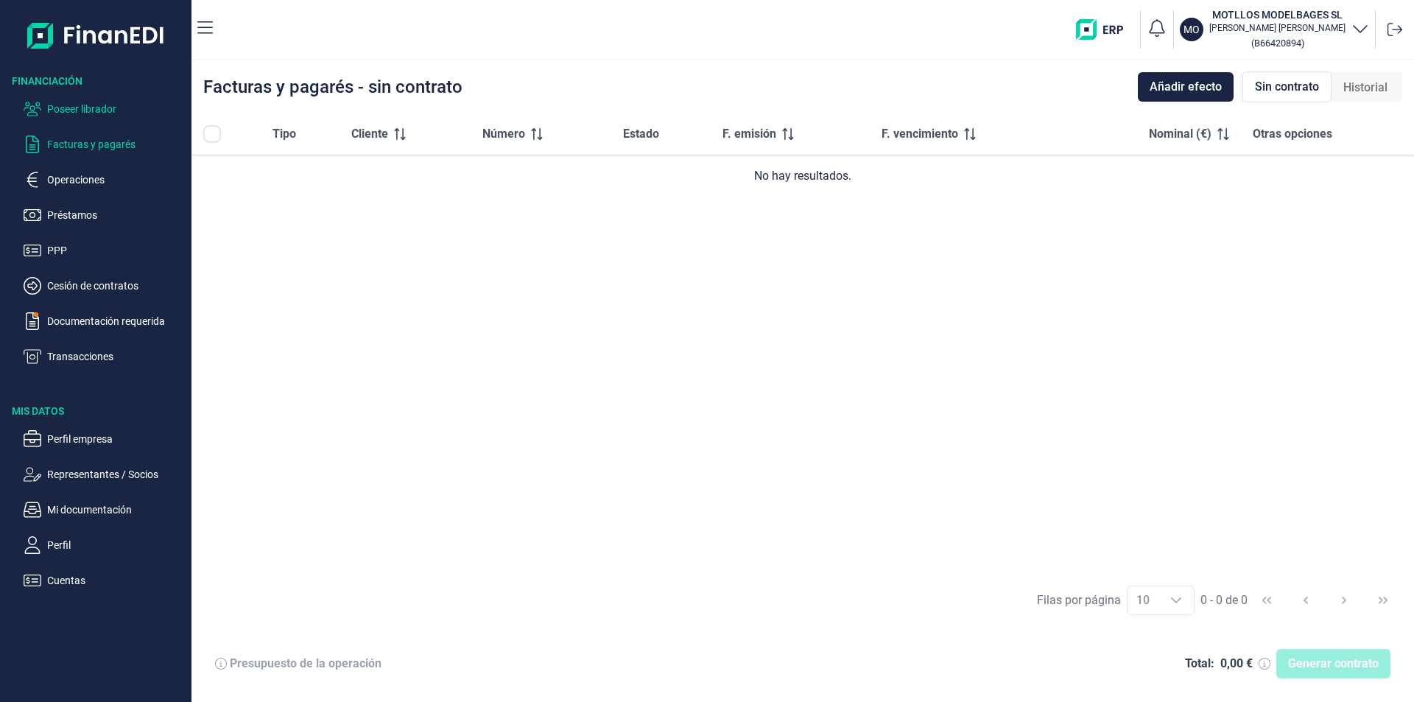
click at [87, 104] on p "Poseer librador" at bounding box center [116, 109] width 138 height 18
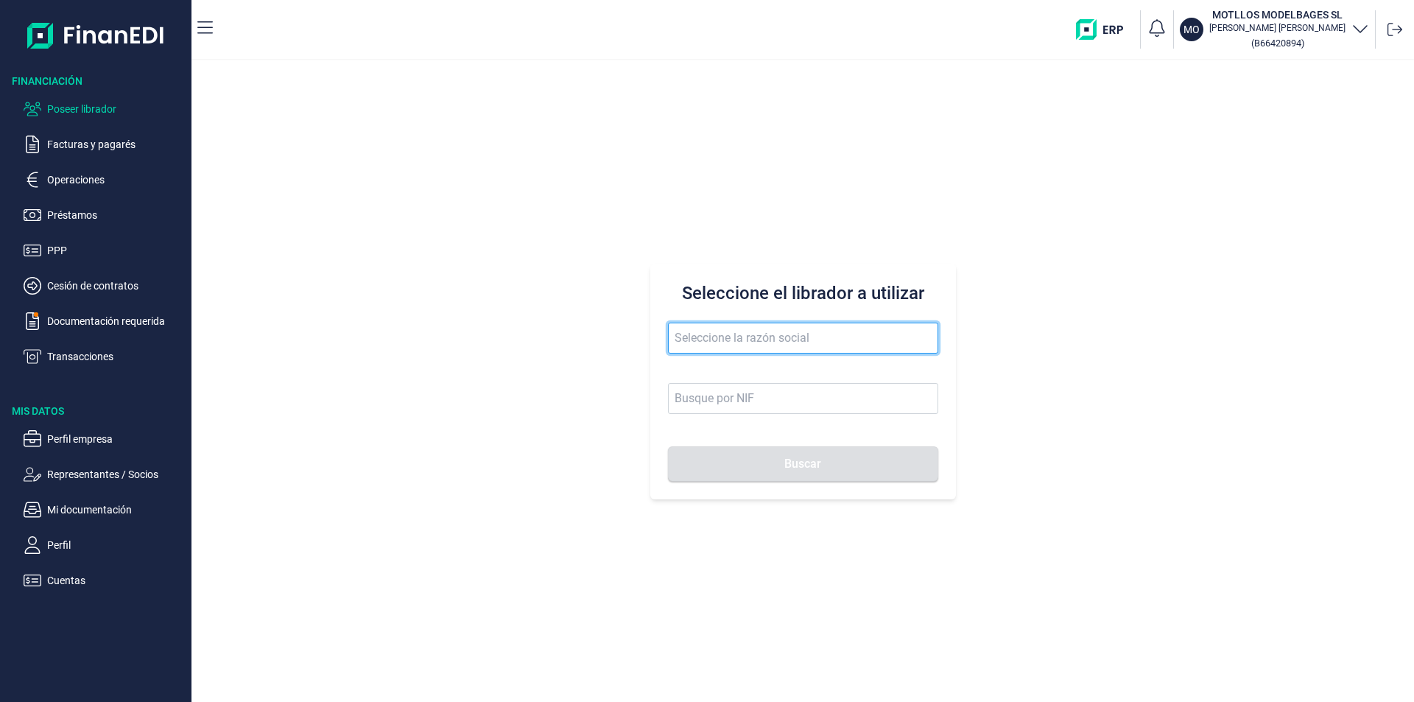
click at [694, 337] on input "text" at bounding box center [803, 338] width 270 height 31
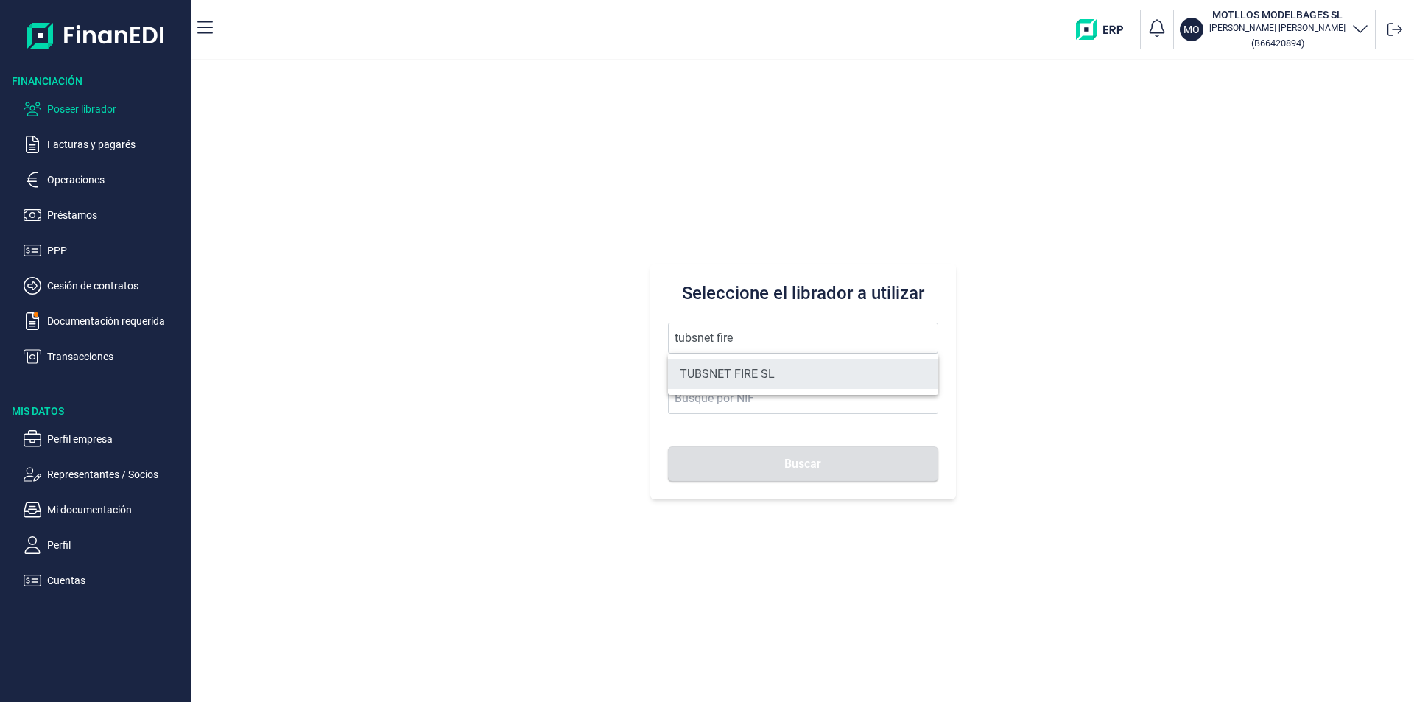
click at [727, 374] on li "TUBSNET FIRE SL" at bounding box center [803, 373] width 270 height 29
type input "TUBSNET FIRE SL"
type input "B67089441"
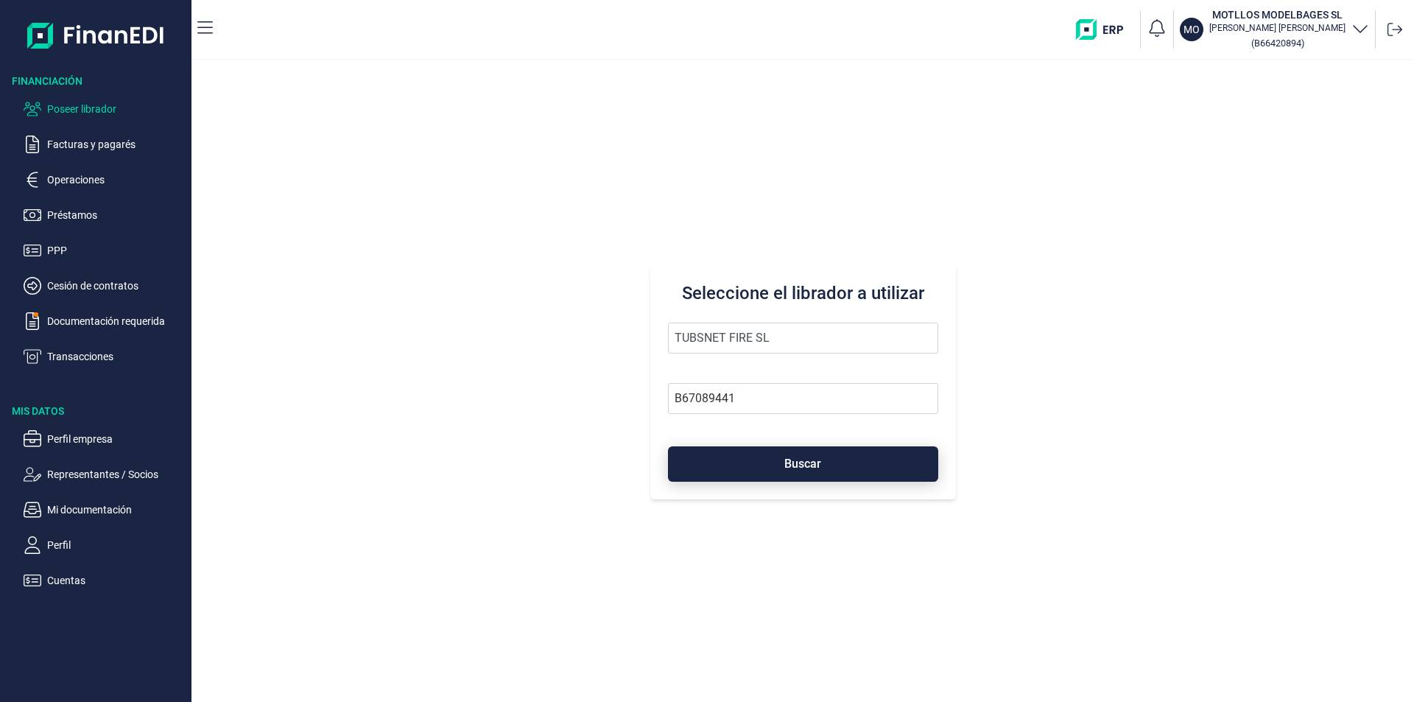
click at [764, 466] on button "Buscar" at bounding box center [803, 463] width 270 height 35
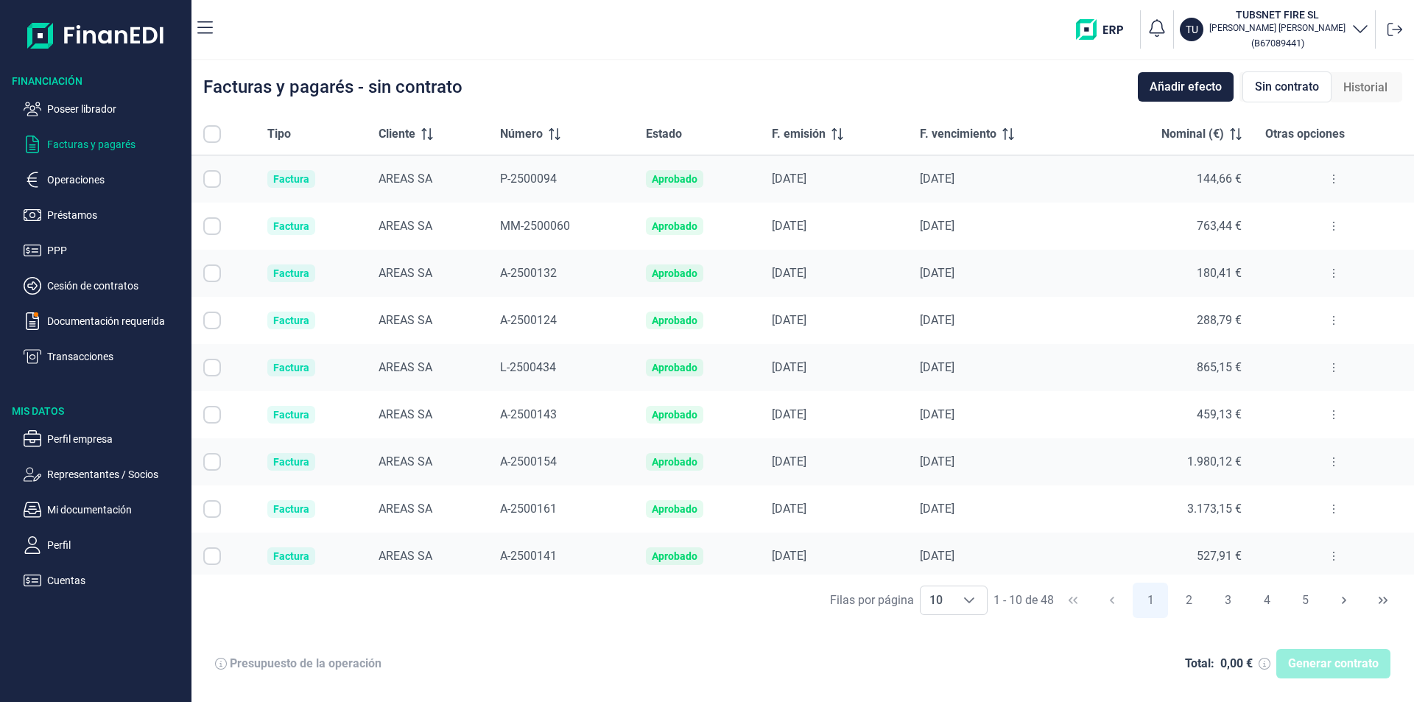
checkbox input "true"
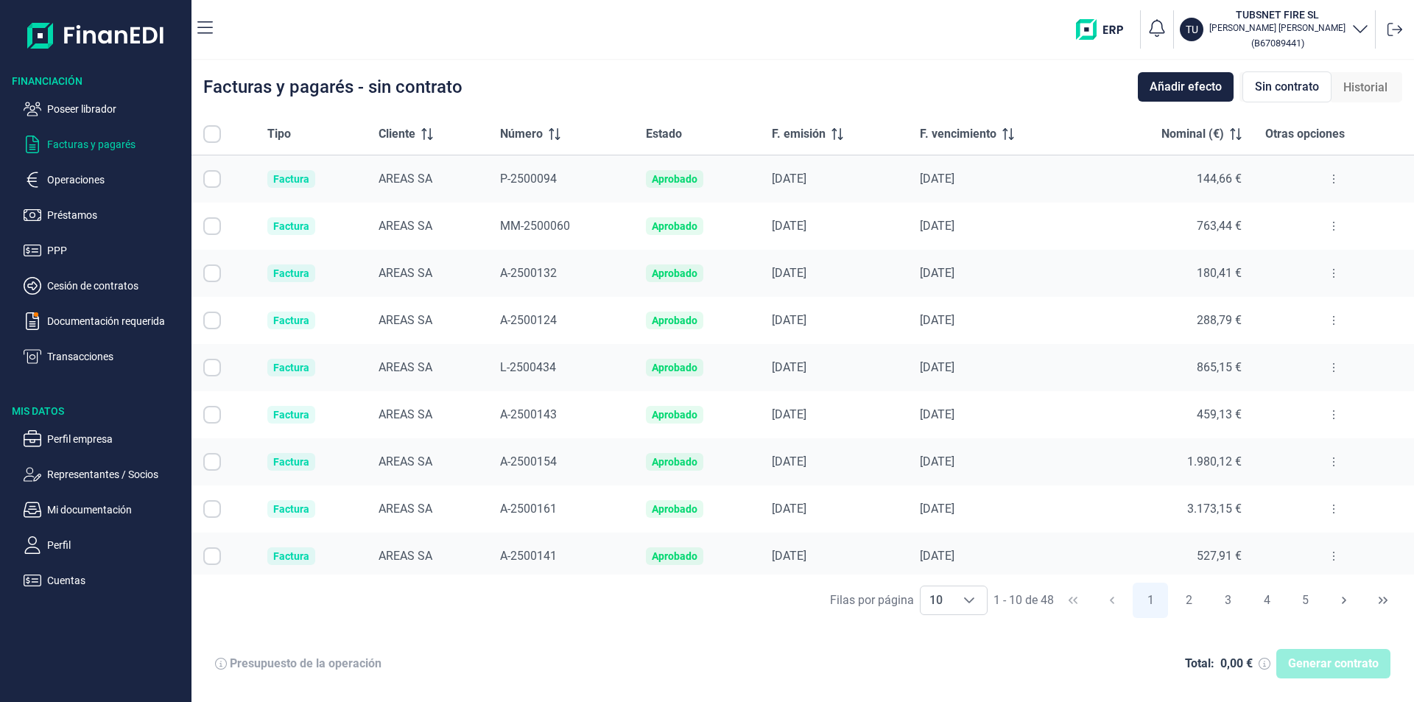
checkbox input "true"
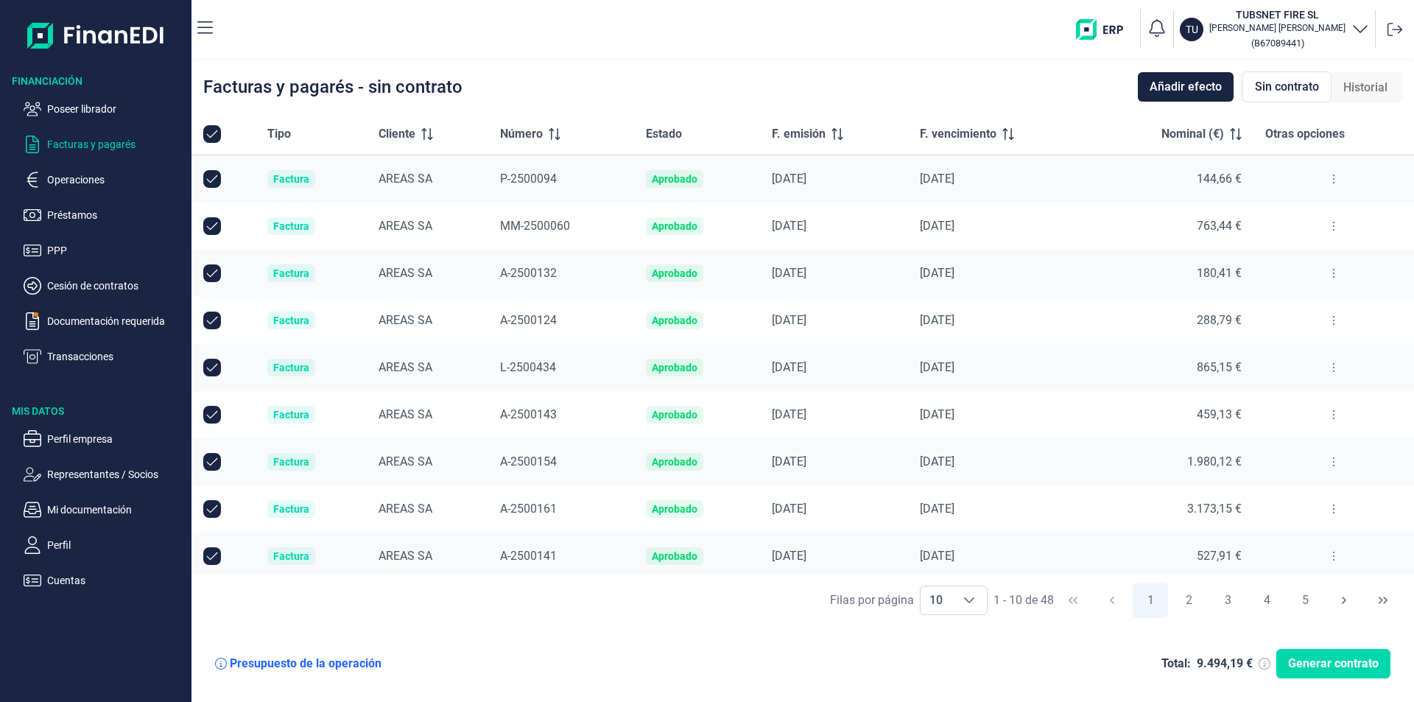
checkbox input "true"
click at [70, 110] on p "Poseer librador" at bounding box center [116, 109] width 138 height 18
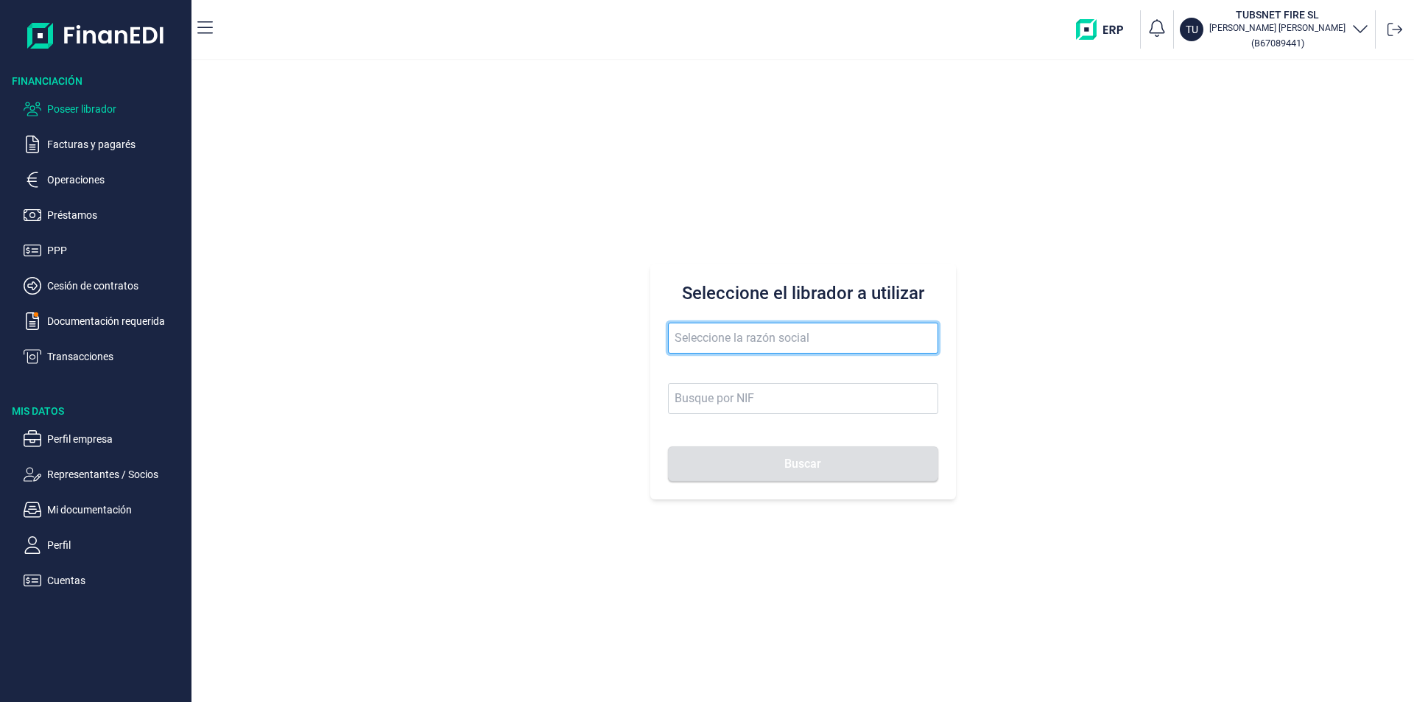
click at [686, 336] on input "text" at bounding box center [803, 338] width 270 height 31
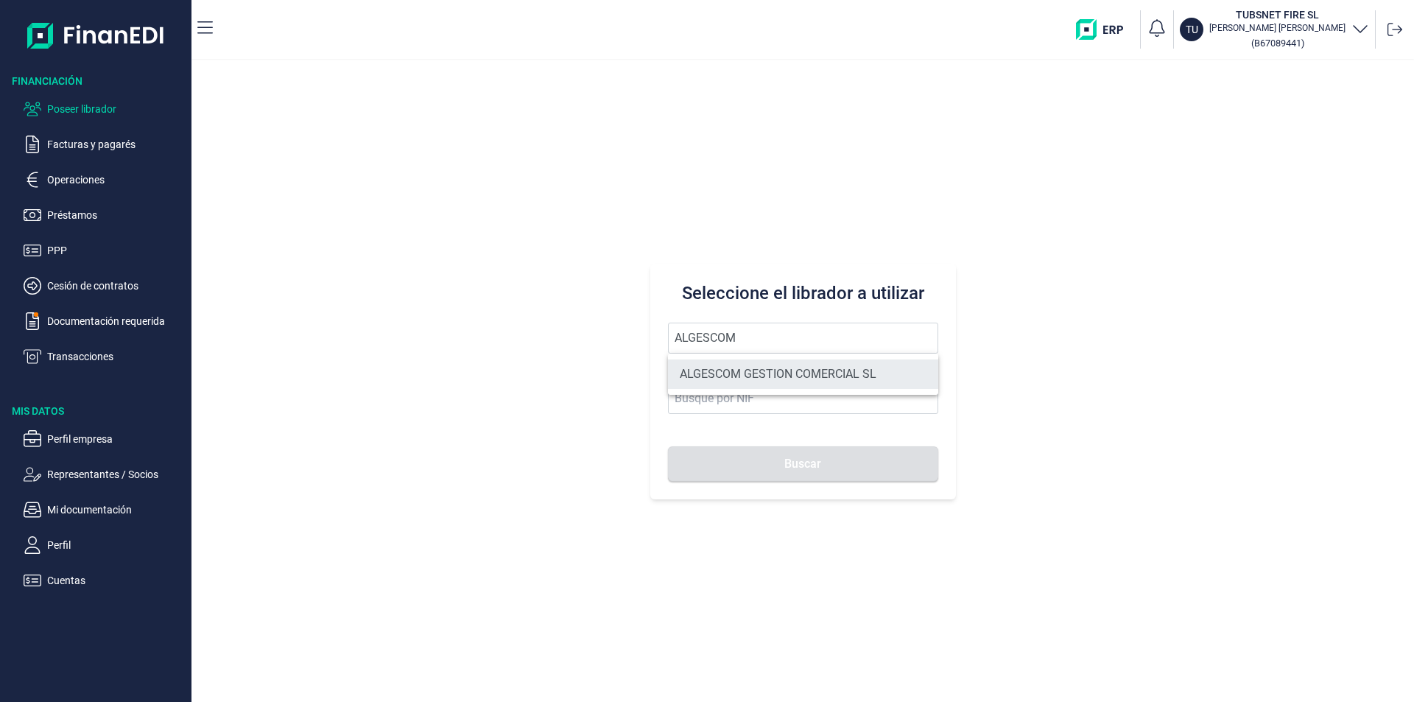
click at [735, 375] on li "ALGESCOM GESTION COMERCIAL SL" at bounding box center [803, 373] width 270 height 29
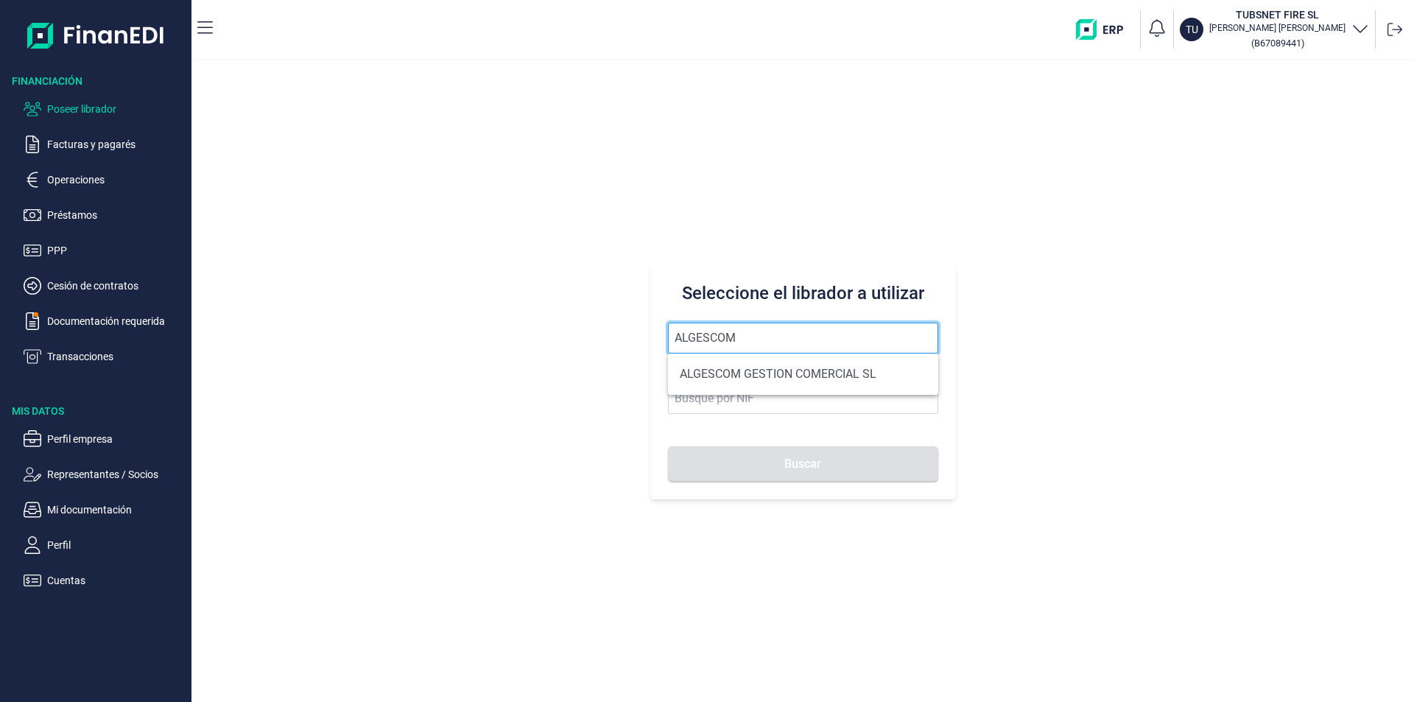
type input "ALGESCOM GESTION COMERCIAL SL"
type input "B19698083"
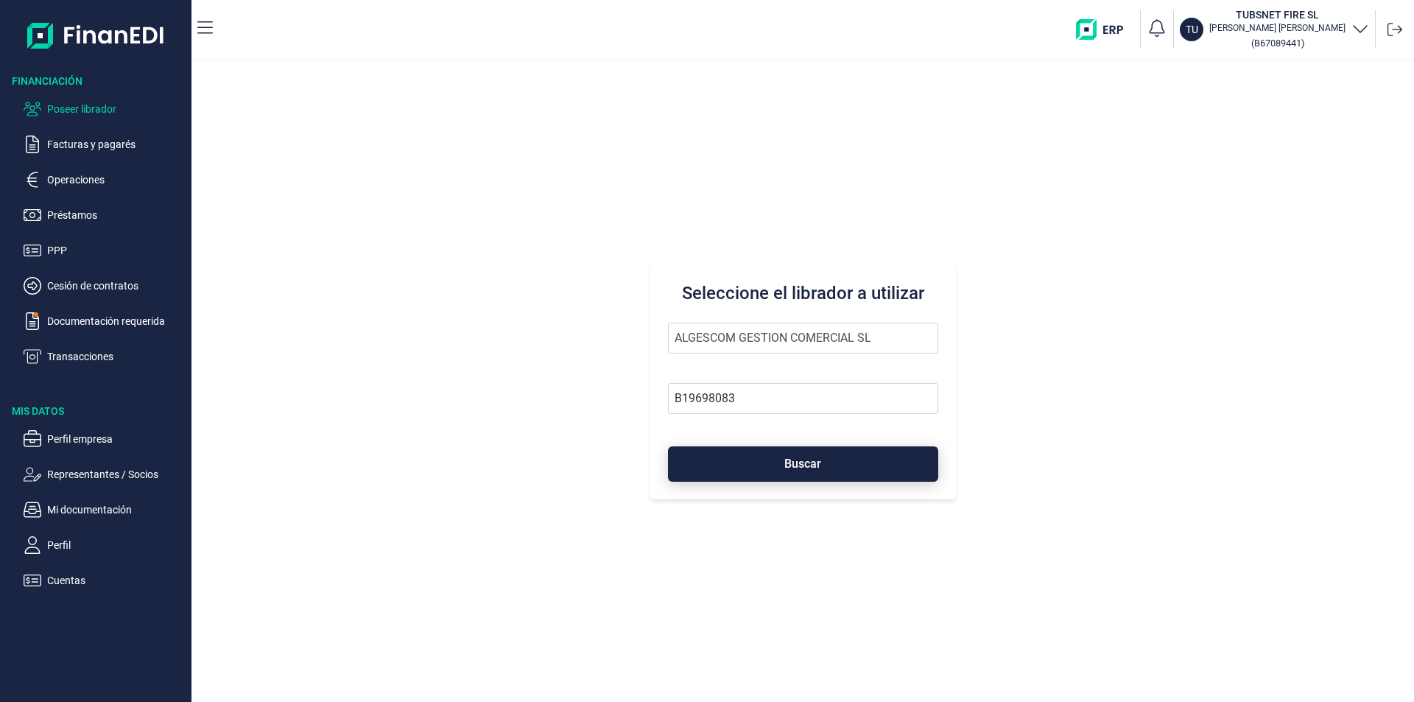
click at [794, 465] on span "Buscar" at bounding box center [802, 463] width 37 height 11
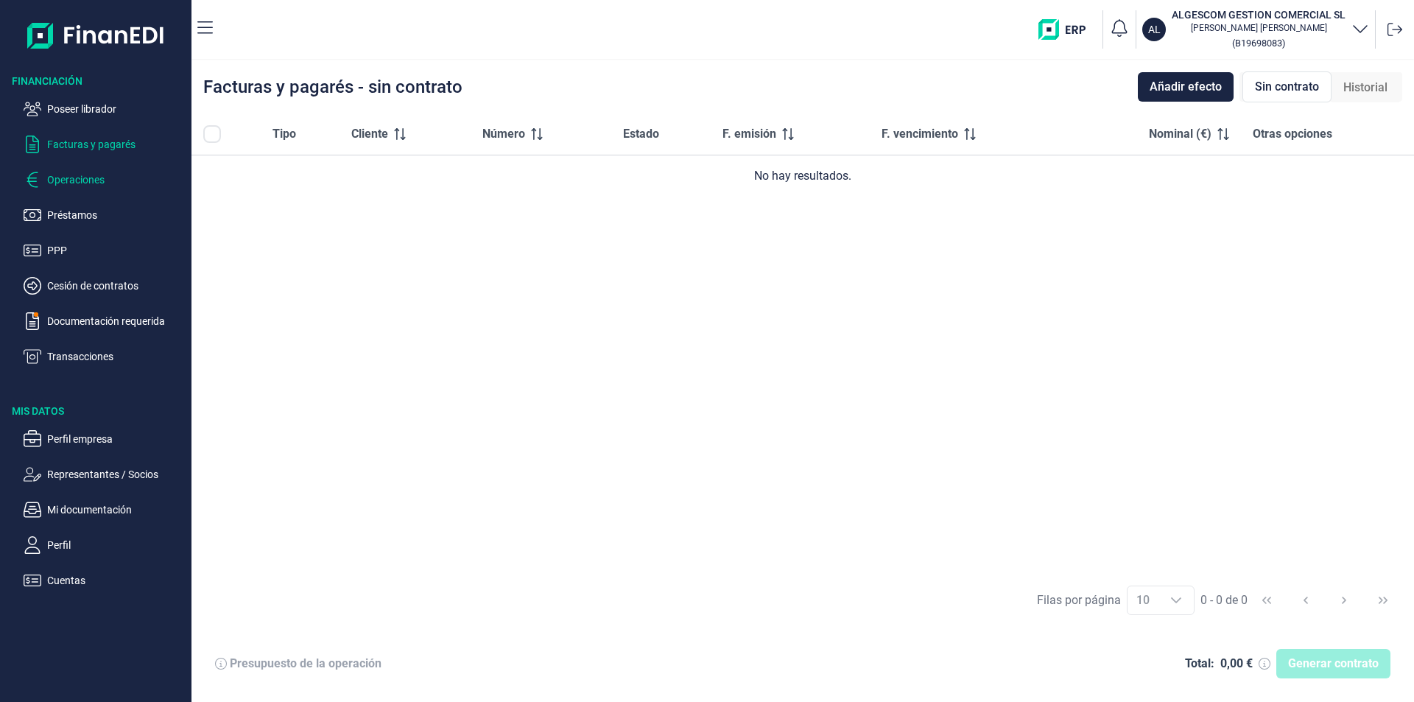
click at [80, 180] on p "Operaciones" at bounding box center [116, 180] width 138 height 18
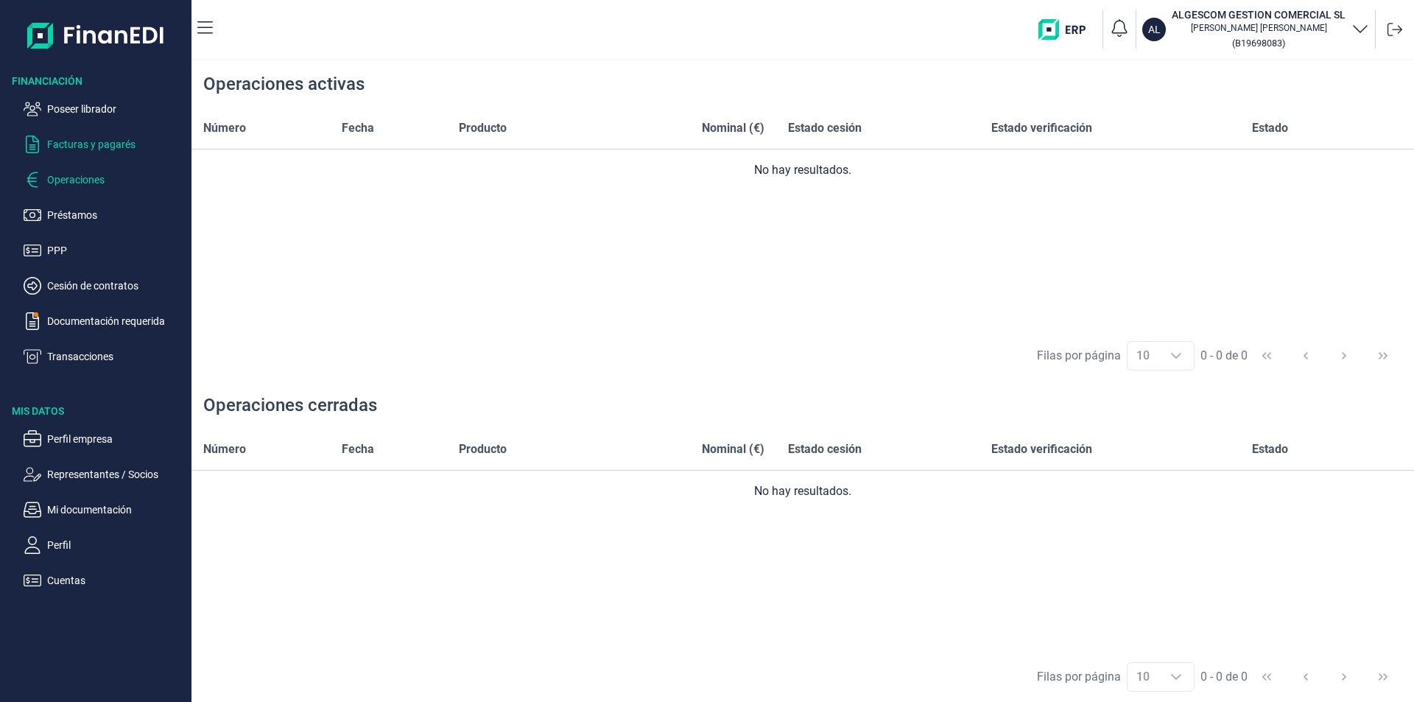
click at [85, 148] on p "Facturas y pagarés" at bounding box center [116, 144] width 138 height 18
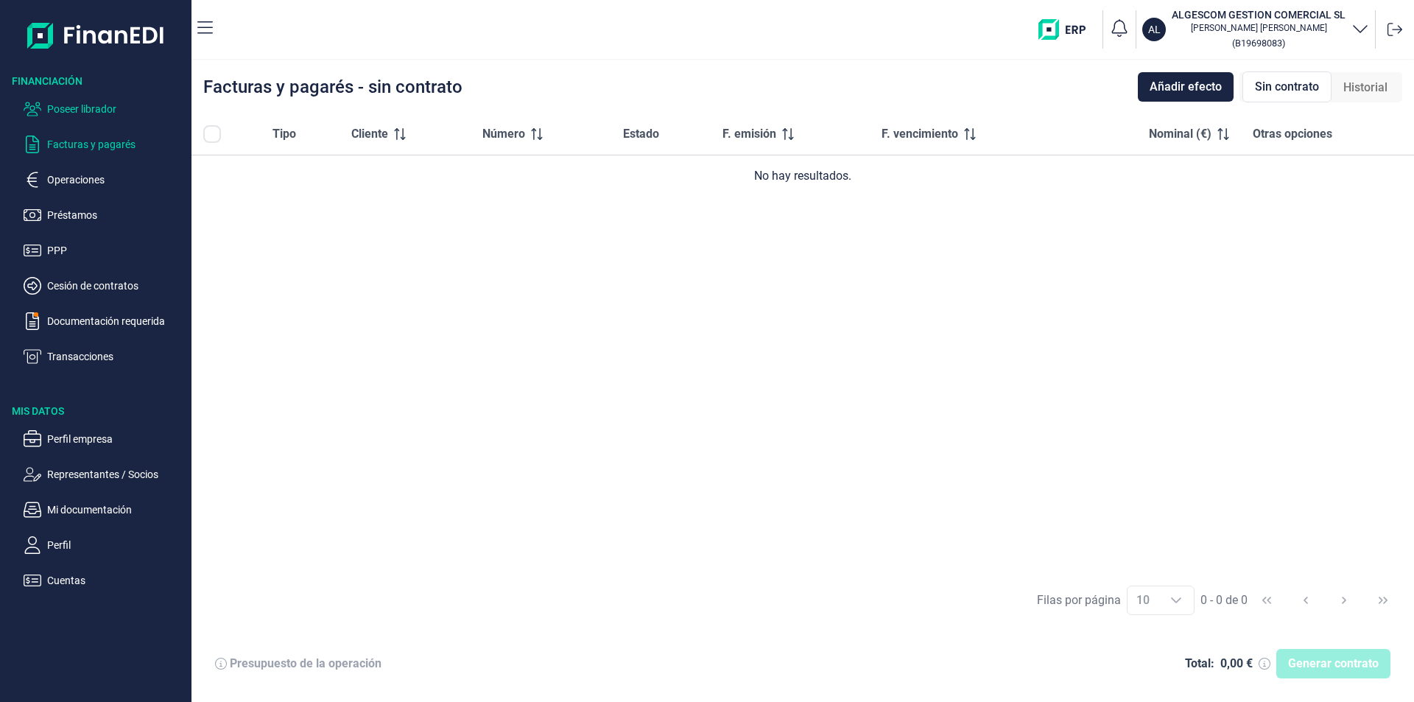
click at [104, 109] on p "Poseer librador" at bounding box center [116, 109] width 138 height 18
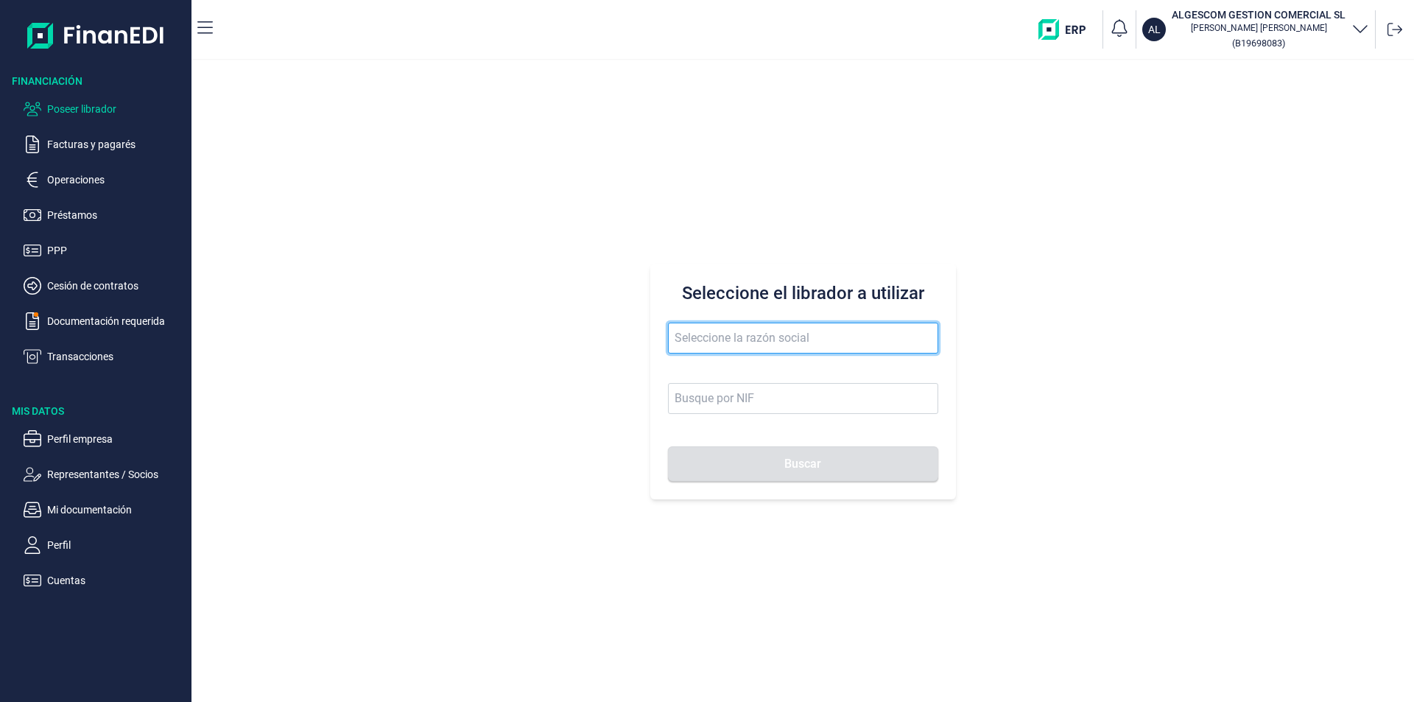
click at [725, 345] on input "text" at bounding box center [803, 338] width 270 height 31
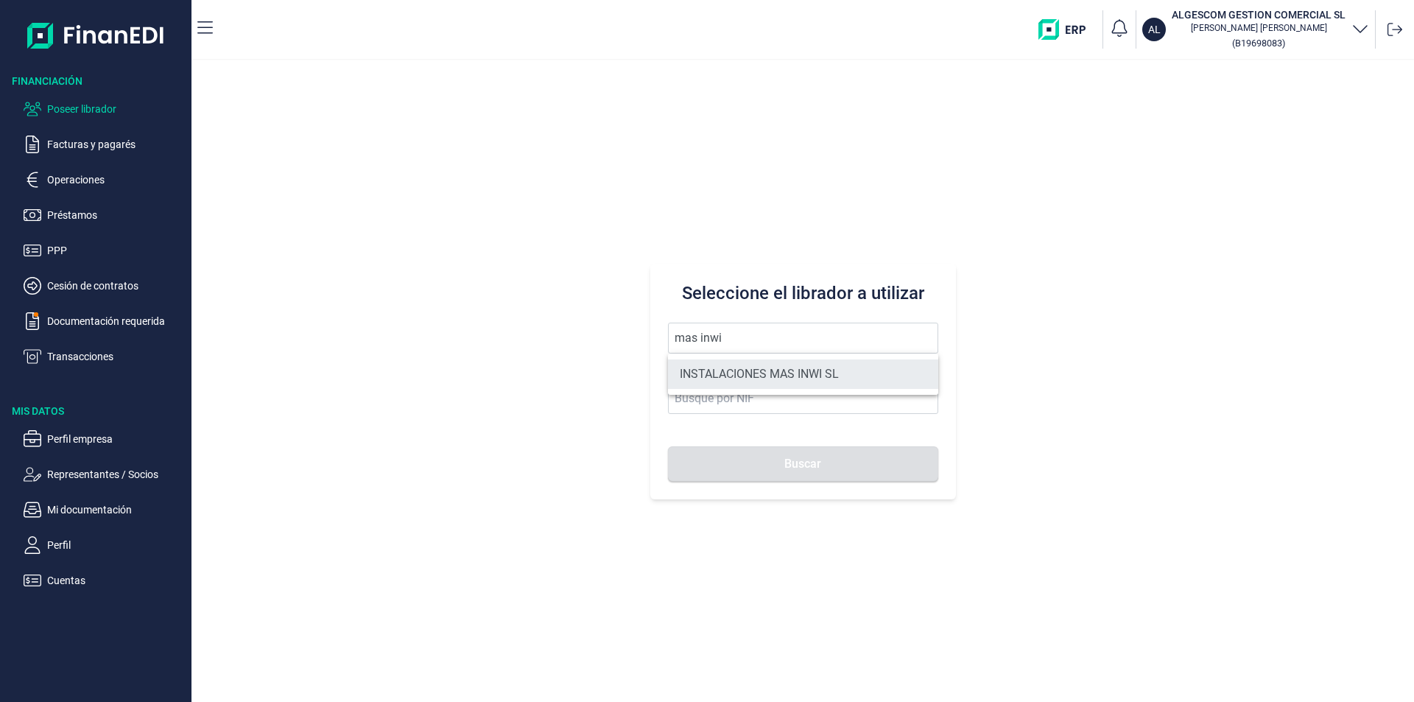
click at [744, 374] on li "INSTALACIONES MAS INWI SL" at bounding box center [803, 373] width 270 height 29
type input "INSTALACIONES MAS INWI SL"
type input "B16453623"
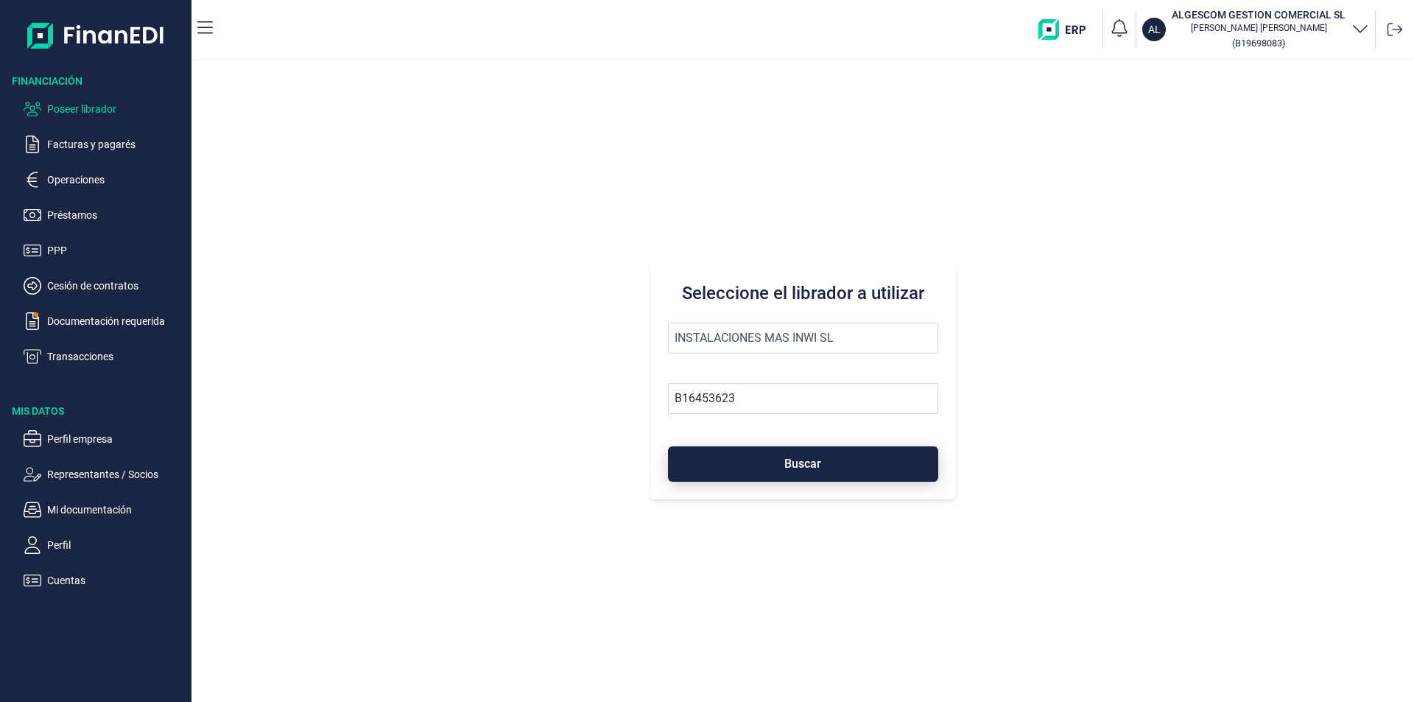
click at [770, 456] on button "Buscar" at bounding box center [803, 463] width 270 height 35
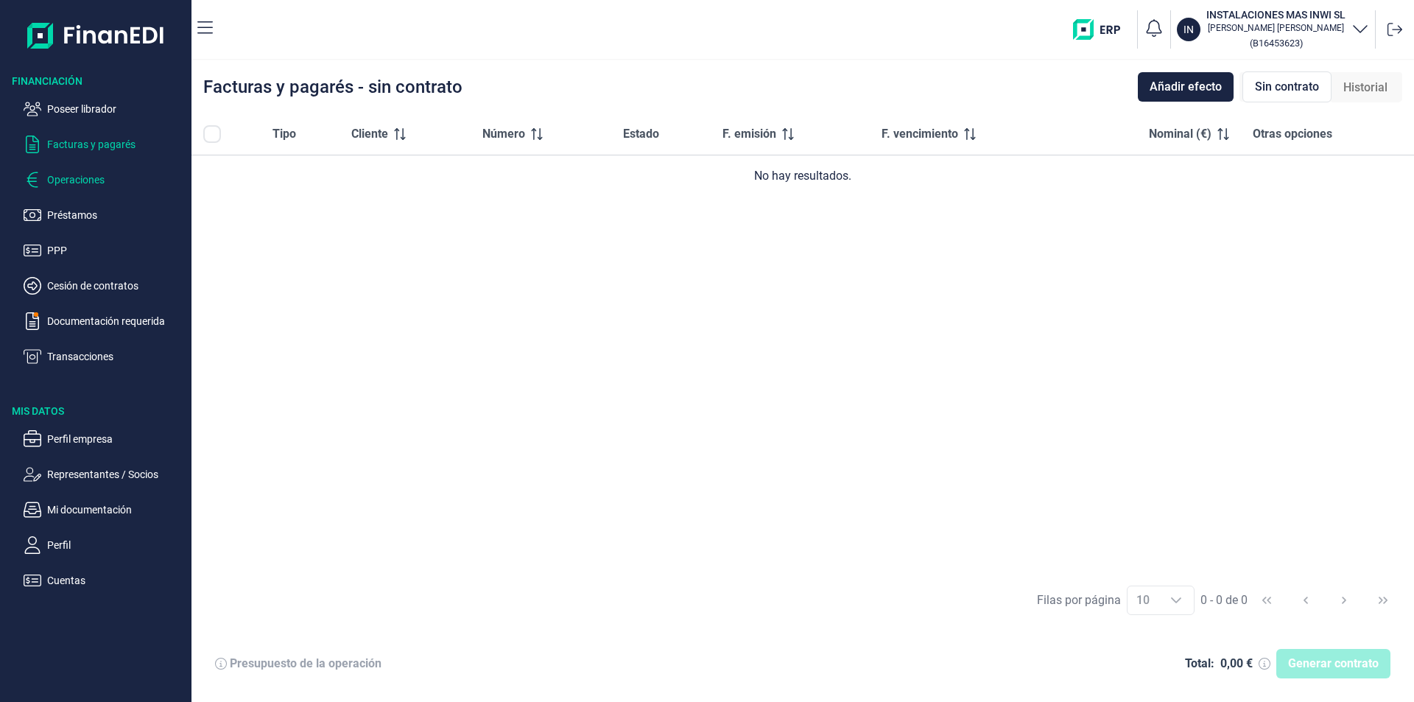
click at [96, 175] on p "Operaciones" at bounding box center [116, 180] width 138 height 18
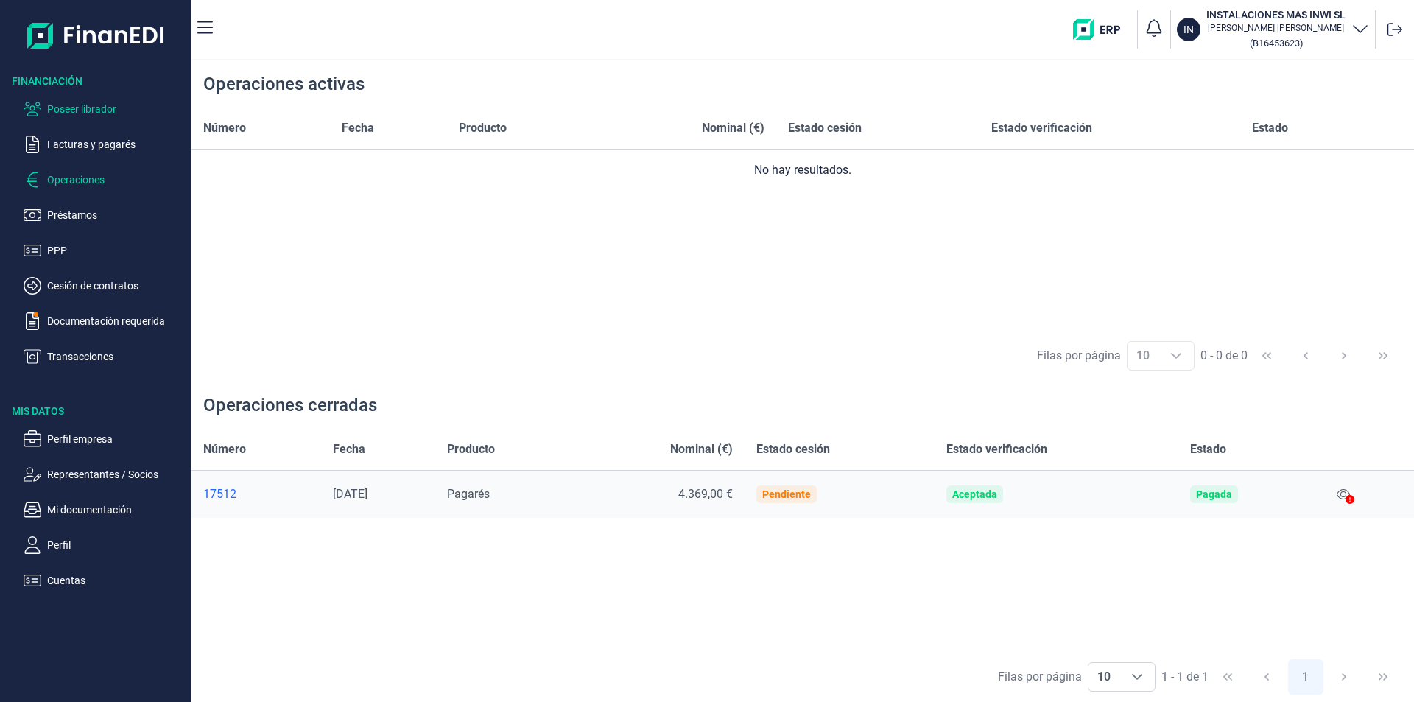
click at [88, 104] on p "Poseer librador" at bounding box center [116, 109] width 138 height 18
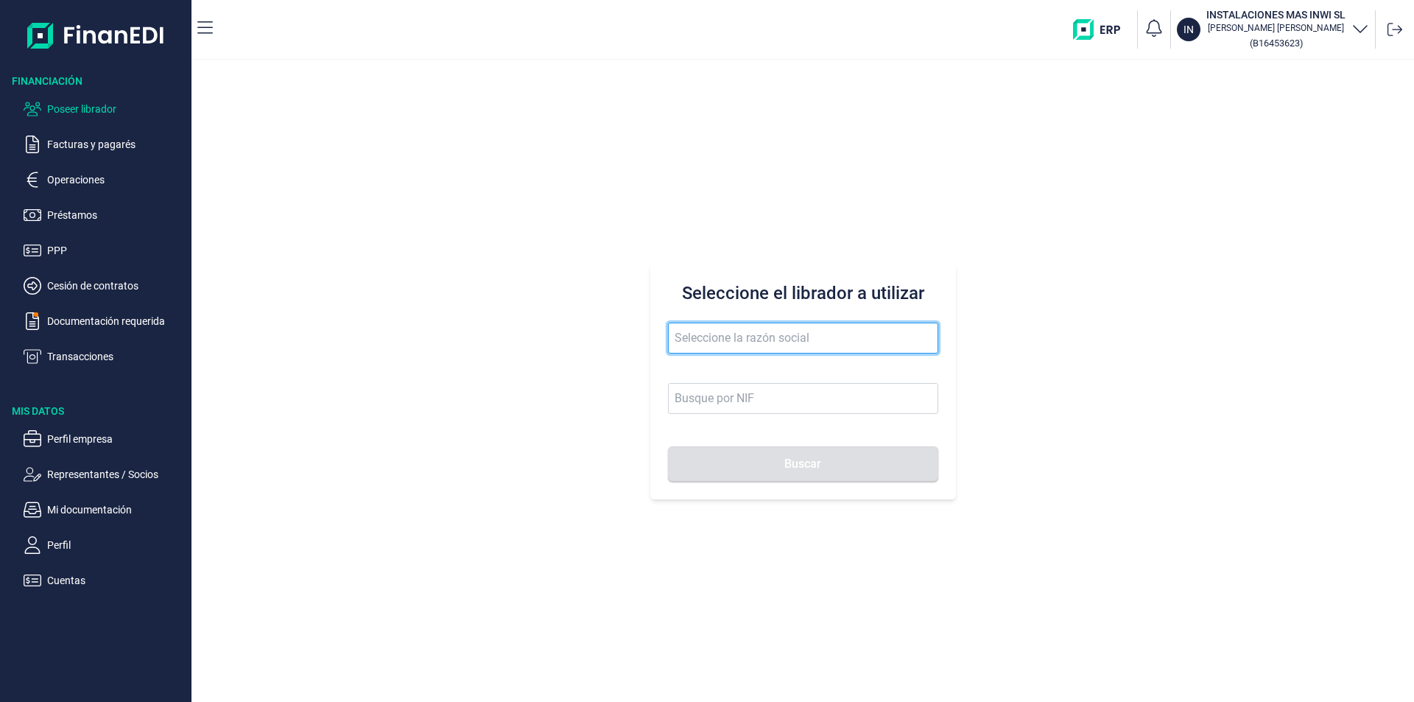
click at [691, 343] on input "text" at bounding box center [803, 338] width 270 height 31
click at [714, 336] on input "[PERSON_NAME]" at bounding box center [803, 338] width 270 height 31
click at [677, 339] on input "[PERSON_NAME]" at bounding box center [803, 338] width 270 height 31
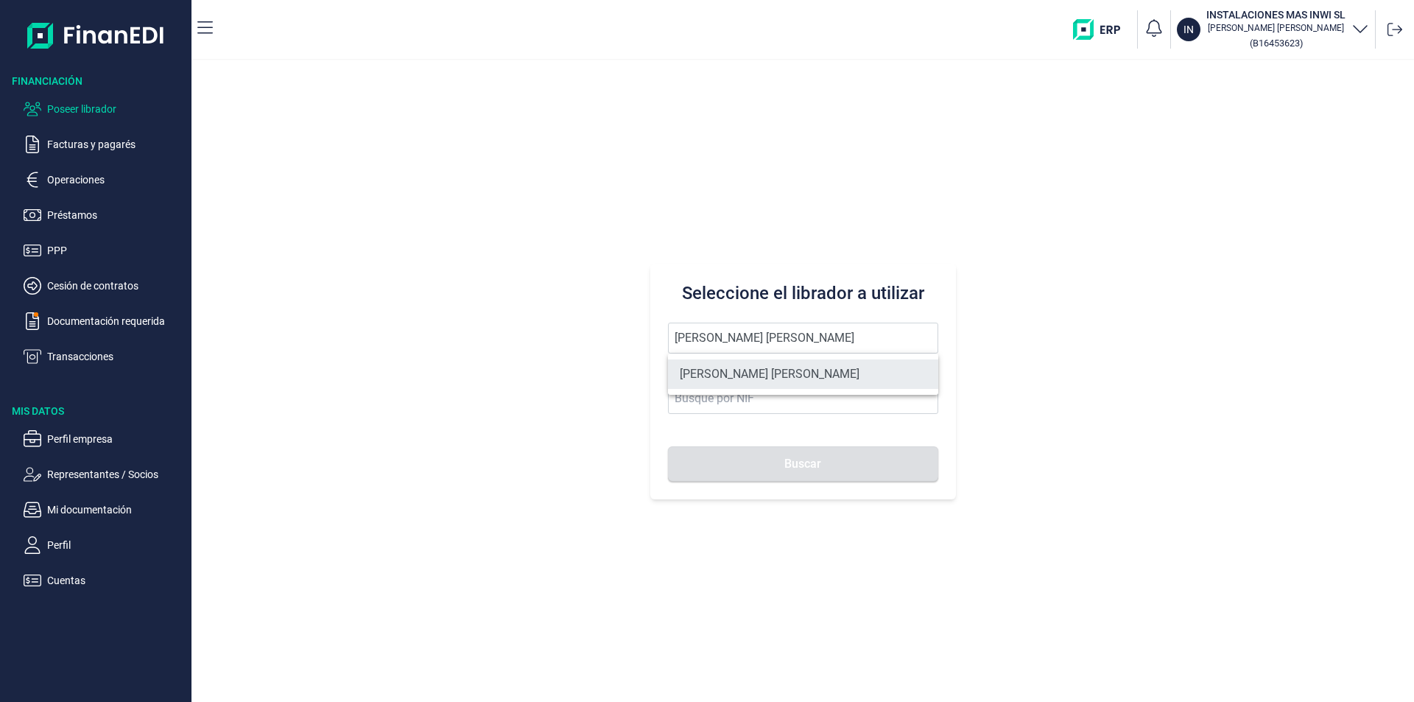
click at [792, 370] on li "[PERSON_NAME] [PERSON_NAME]" at bounding box center [803, 373] width 270 height 29
type input "[PERSON_NAME] [PERSON_NAME]"
type input "52584437C"
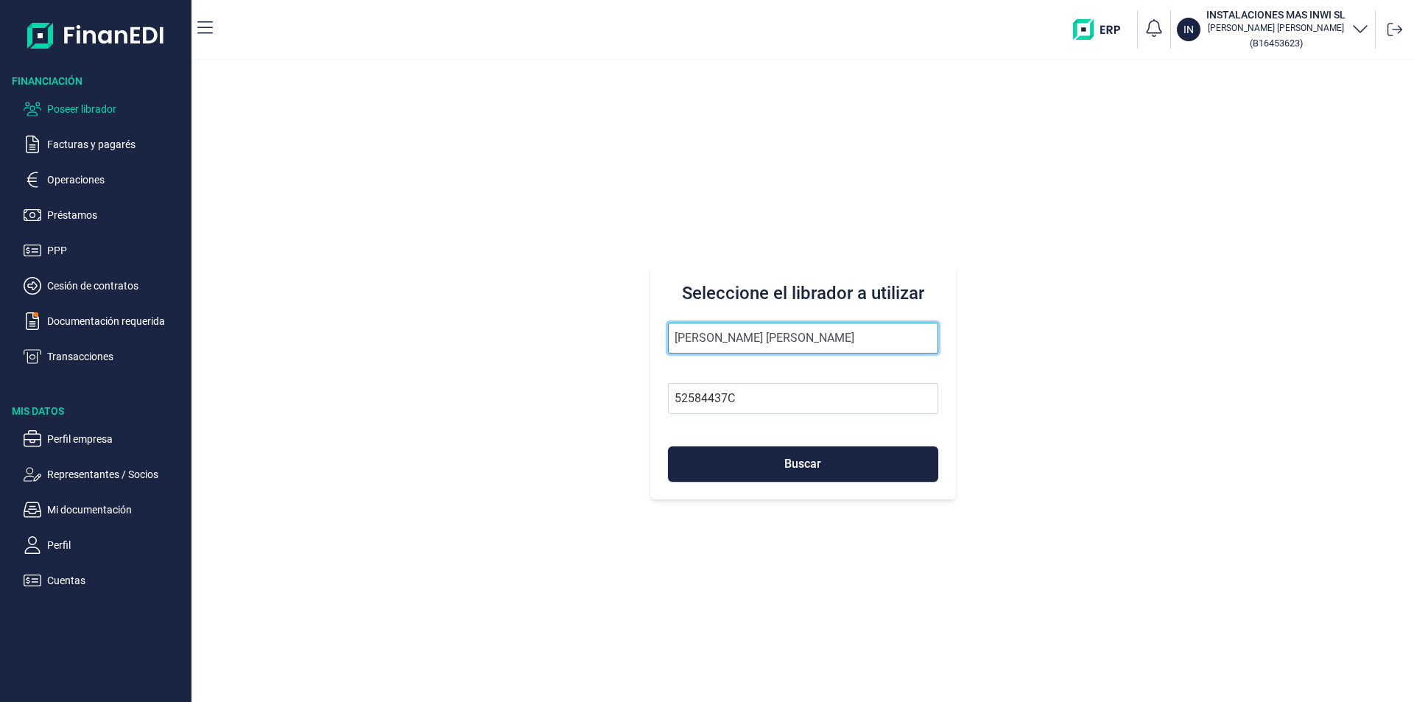
click at [691, 339] on input "[PERSON_NAME] [PERSON_NAME]" at bounding box center [803, 338] width 270 height 31
drag, startPoint x: 884, startPoint y: 339, endPoint x: 642, endPoint y: 345, distance: 242.3
click at [642, 345] on div "Seleccione el librador a utilizar [PERSON_NAME] [PERSON_NAME] 52584437C Buscar" at bounding box center [802, 380] width 1222 height 641
type input "isla posada"
